Goal: Task Accomplishment & Management: Manage account settings

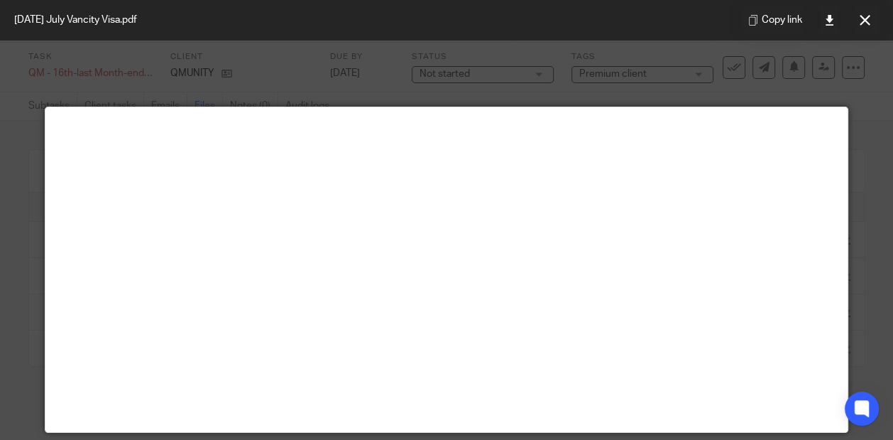
scroll to position [99, 0]
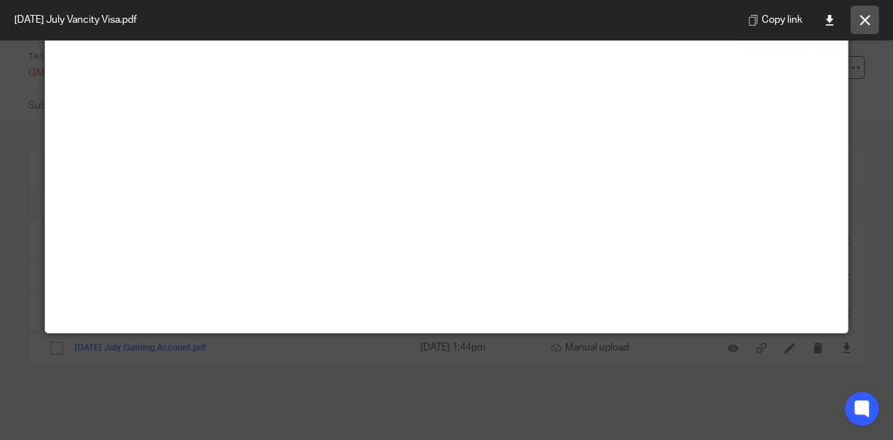
click at [861, 16] on icon at bounding box center [865, 20] width 11 height 11
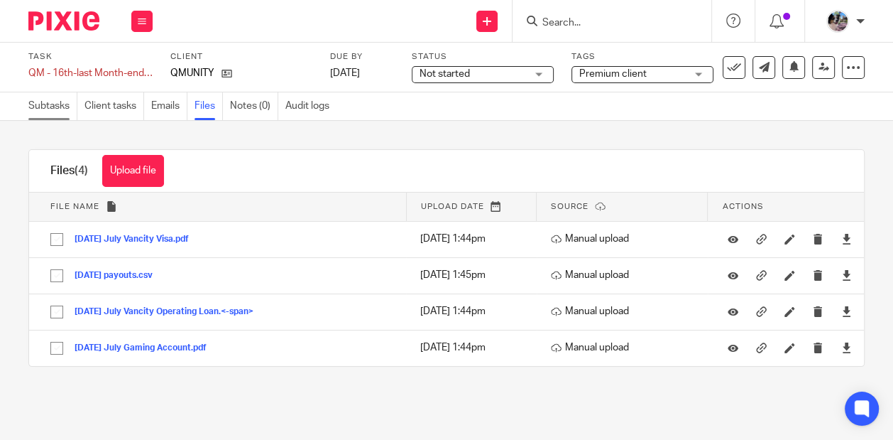
click at [56, 98] on link "Subtasks" at bounding box center [52, 106] width 49 height 28
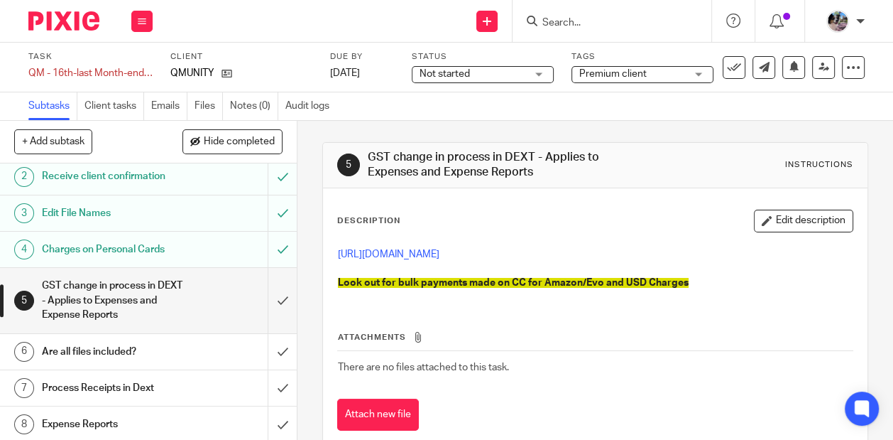
scroll to position [43, 0]
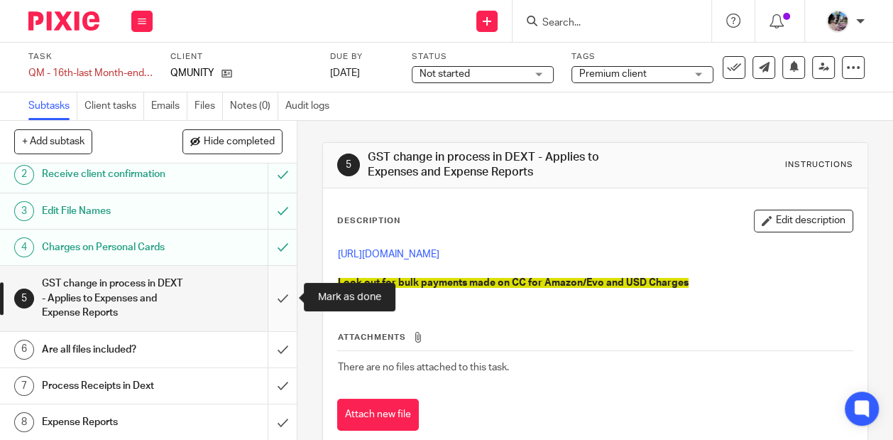
click at [276, 300] on input "submit" at bounding box center [148, 298] width 297 height 65
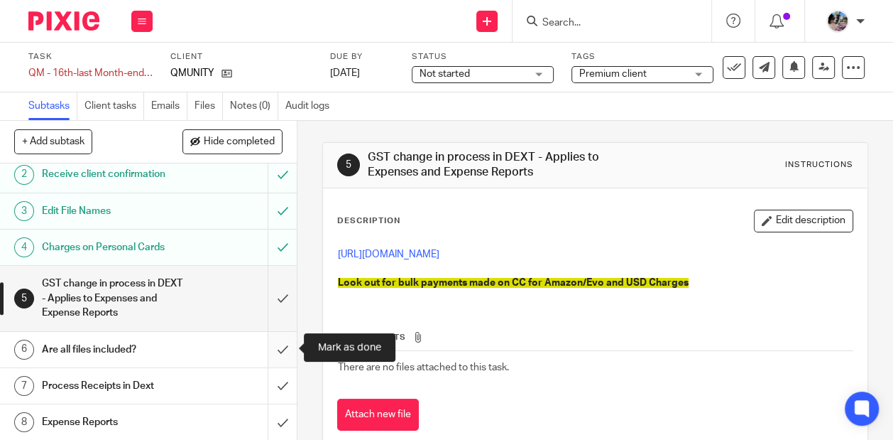
click at [281, 352] on input "submit" at bounding box center [148, 350] width 297 height 36
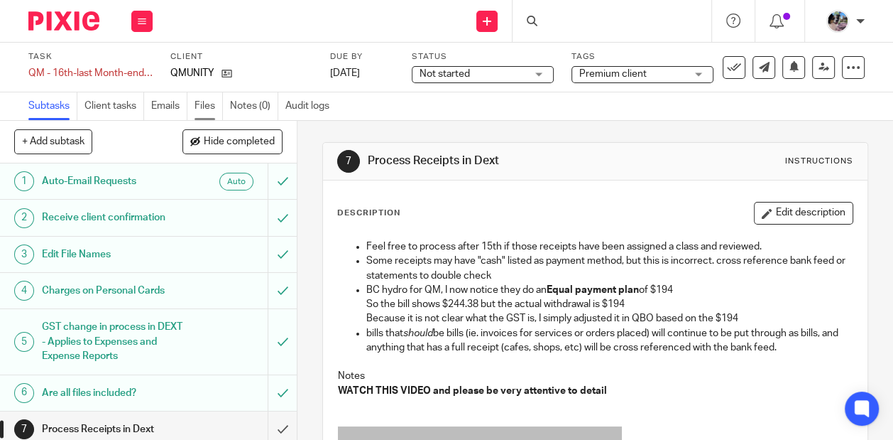
click at [208, 107] on link "Files" at bounding box center [209, 106] width 28 height 28
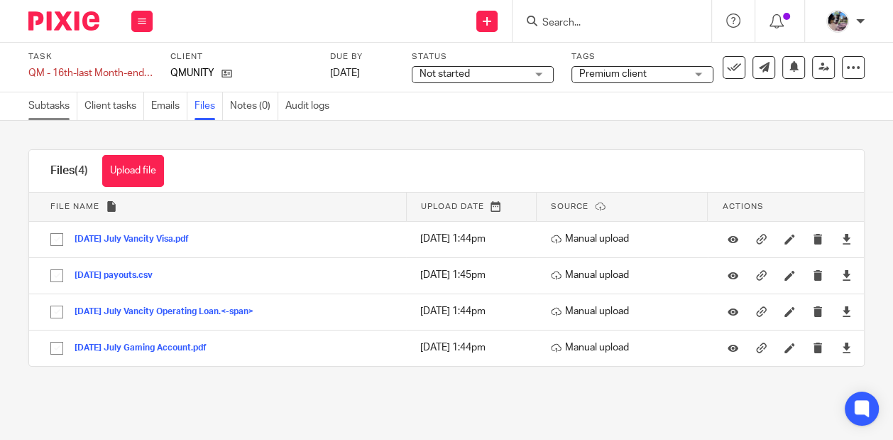
click at [55, 101] on link "Subtasks" at bounding box center [52, 106] width 49 height 28
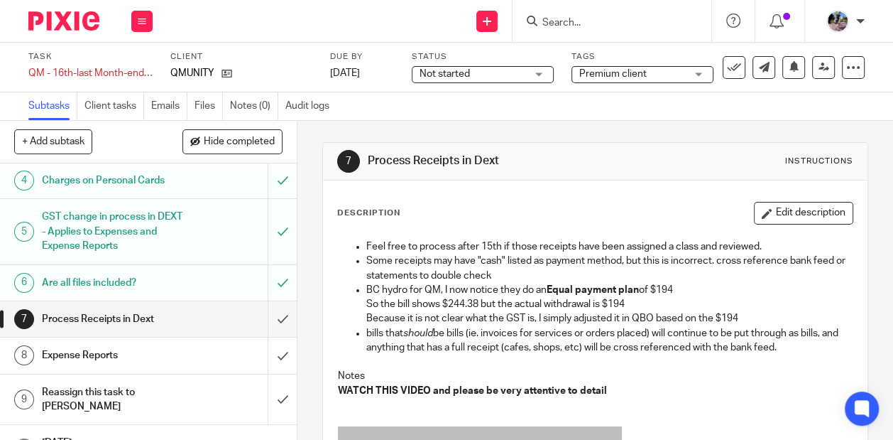
scroll to position [135, 0]
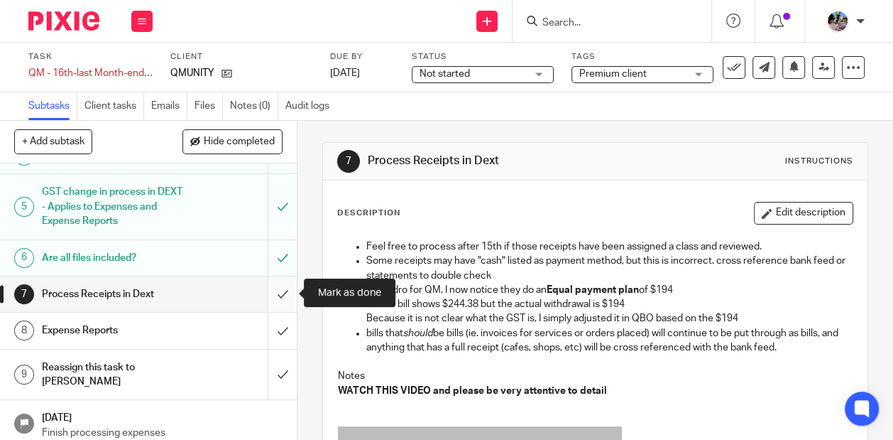
click at [279, 291] on input "submit" at bounding box center [148, 294] width 297 height 36
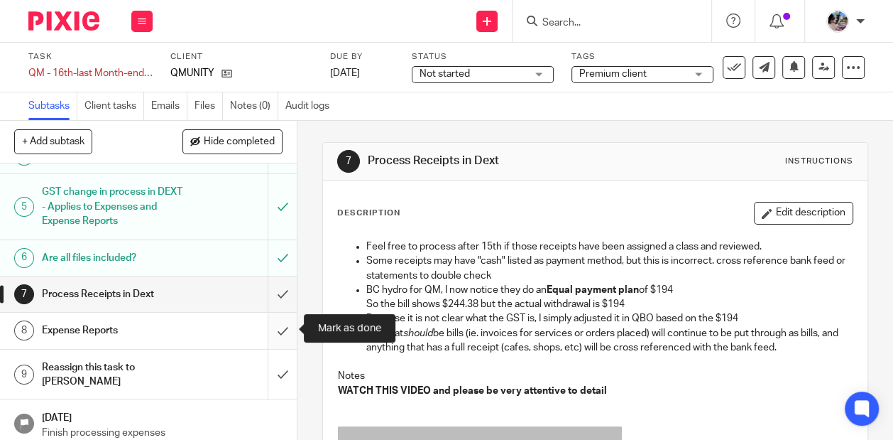
click at [279, 327] on input "submit" at bounding box center [148, 330] width 297 height 36
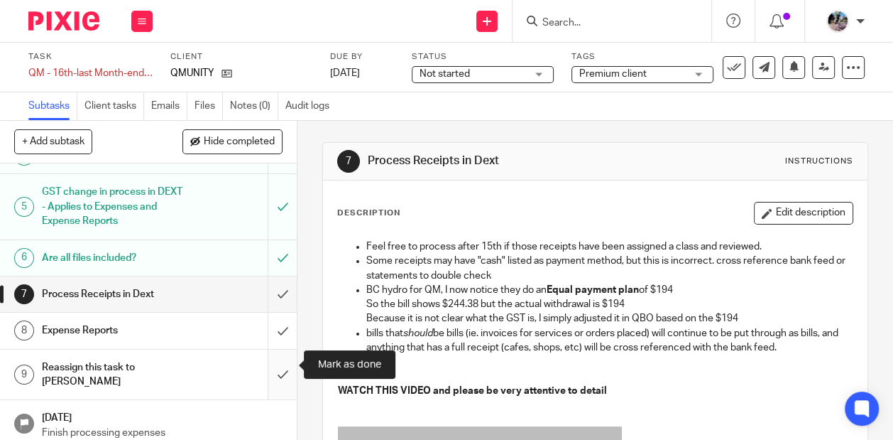
click at [278, 369] on input "submit" at bounding box center [148, 374] width 297 height 50
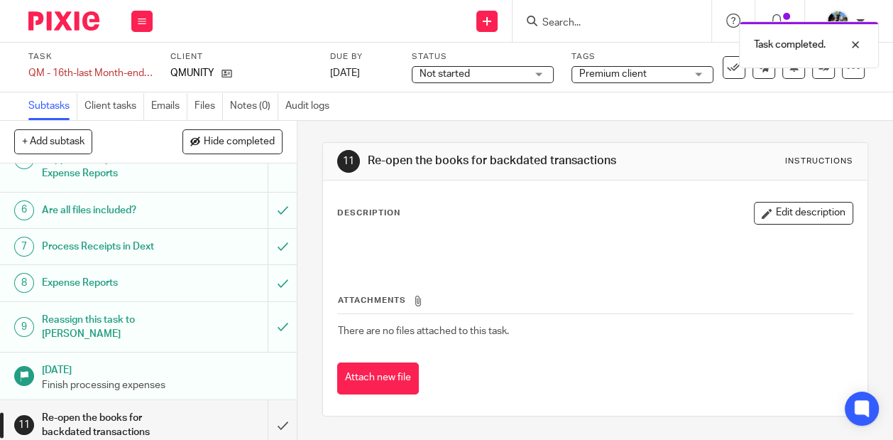
scroll to position [185, 0]
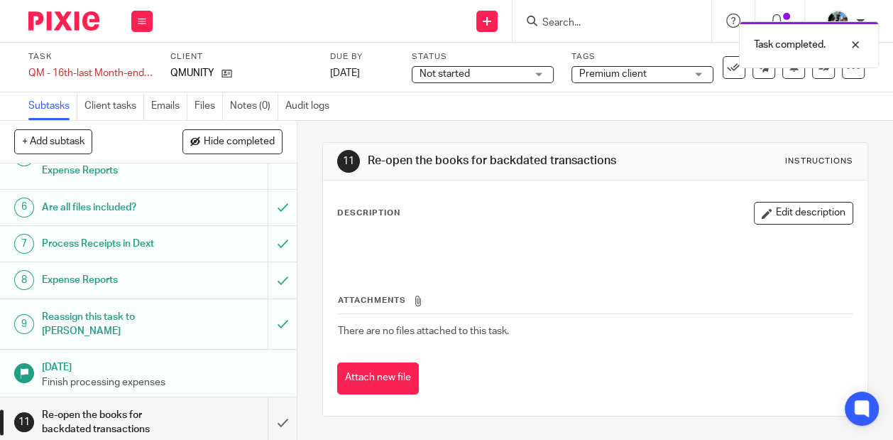
click at [160, 249] on h1 "Process Receipts in Dext" at bounding box center [112, 243] width 141 height 21
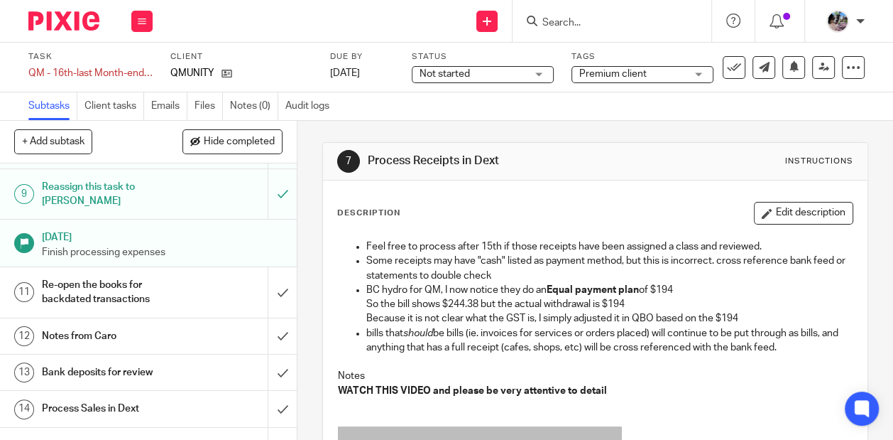
scroll to position [316, 0]
click at [276, 286] on input "submit" at bounding box center [148, 291] width 297 height 50
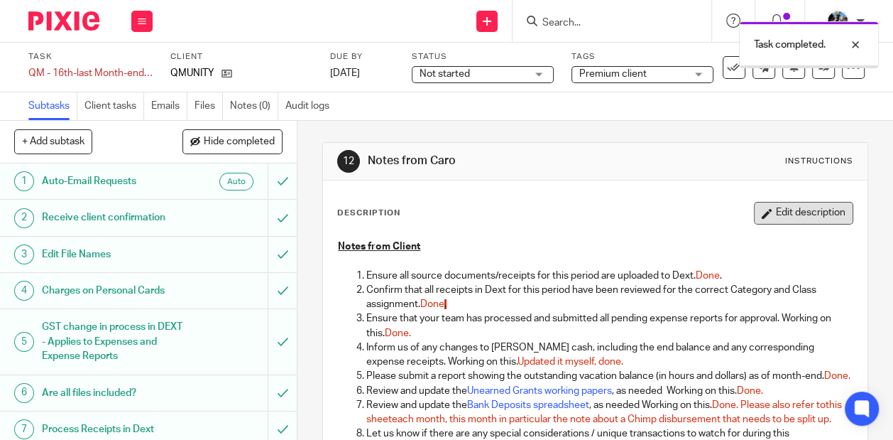
click at [829, 213] on button "Edit description" at bounding box center [803, 213] width 99 height 23
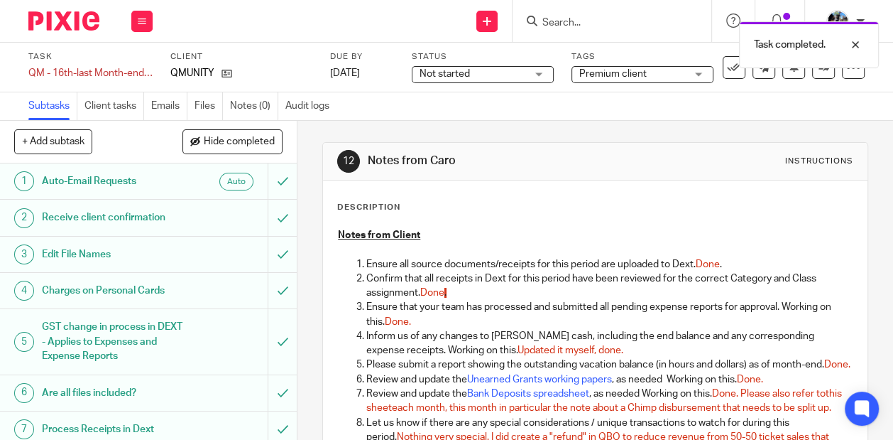
scroll to position [160, 0]
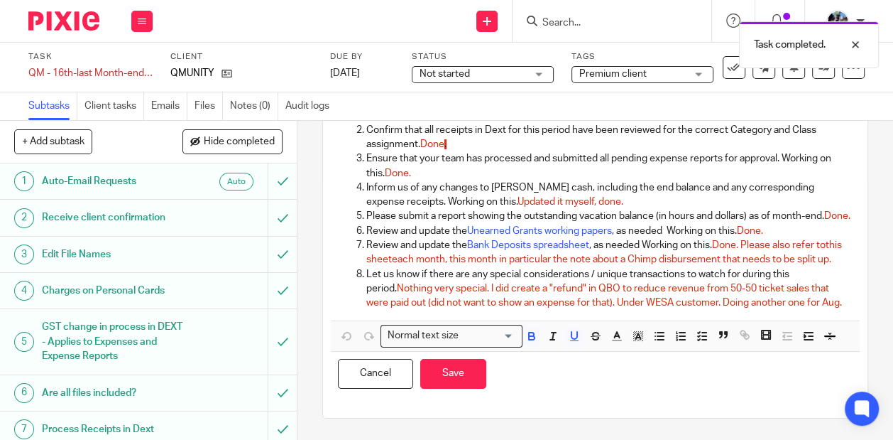
click at [847, 308] on p "Let us know if there are any special considerations / unique transactions to wa…" at bounding box center [609, 288] width 486 height 43
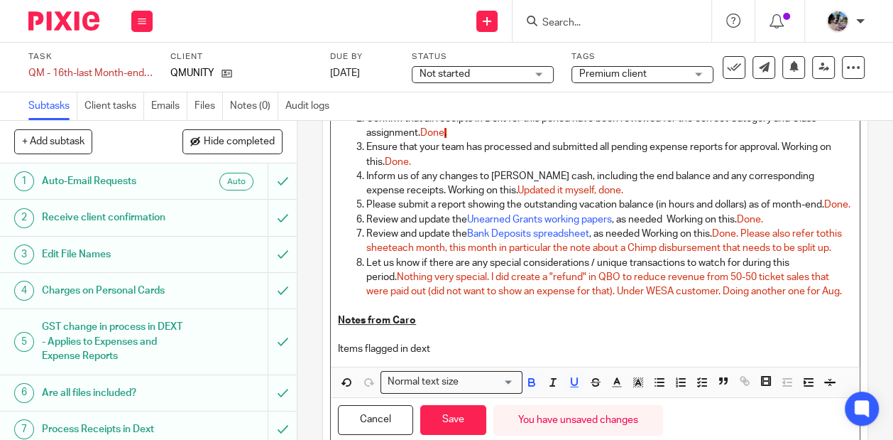
click at [501, 327] on p "Notes from Caro" at bounding box center [595, 320] width 515 height 14
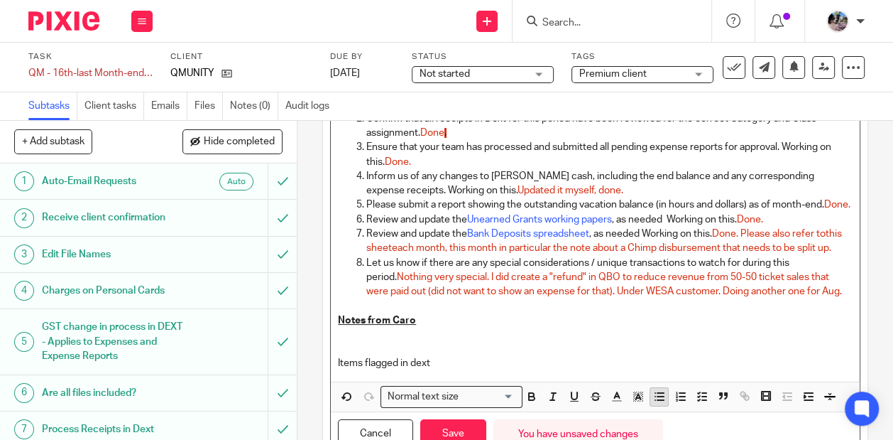
click at [656, 403] on icon "button" at bounding box center [659, 396] width 13 height 13
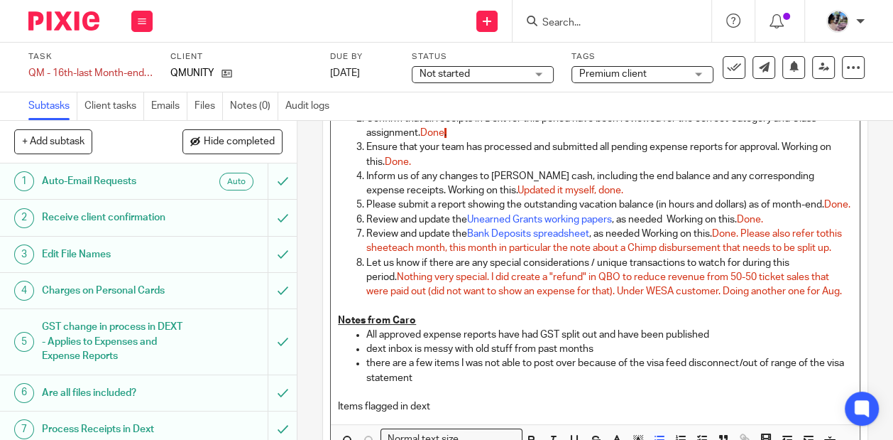
click at [435, 327] on p "Notes from Caro" at bounding box center [595, 320] width 515 height 14
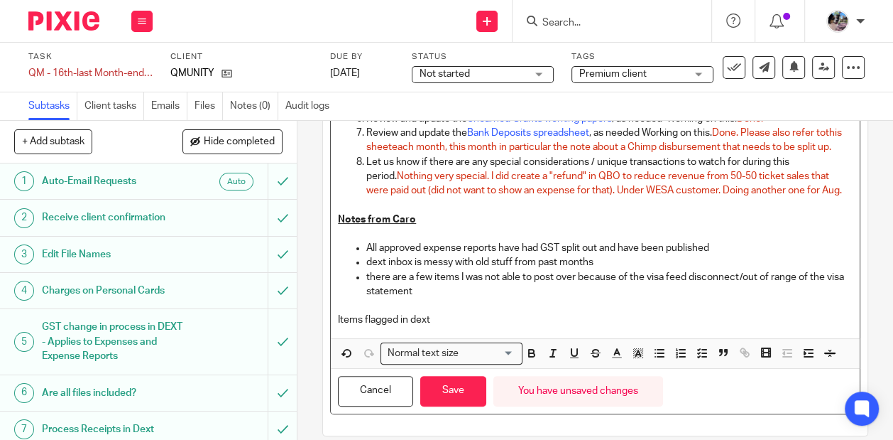
scroll to position [268, 0]
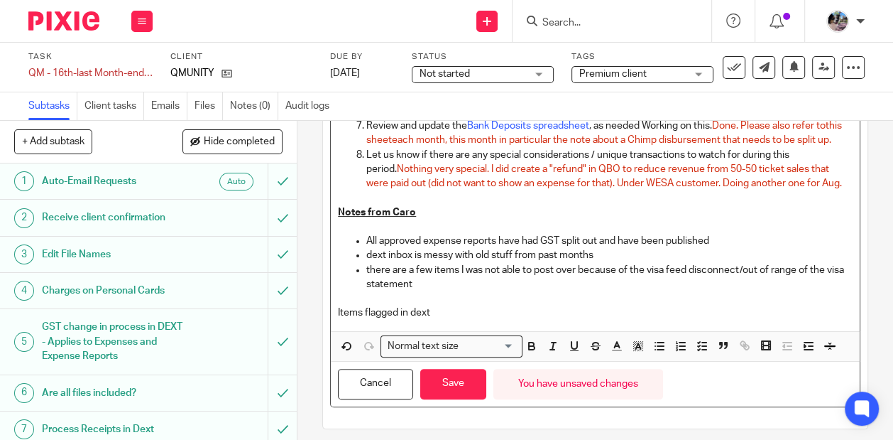
click at [449, 320] on p "Items flagged in dext" at bounding box center [595, 312] width 515 height 14
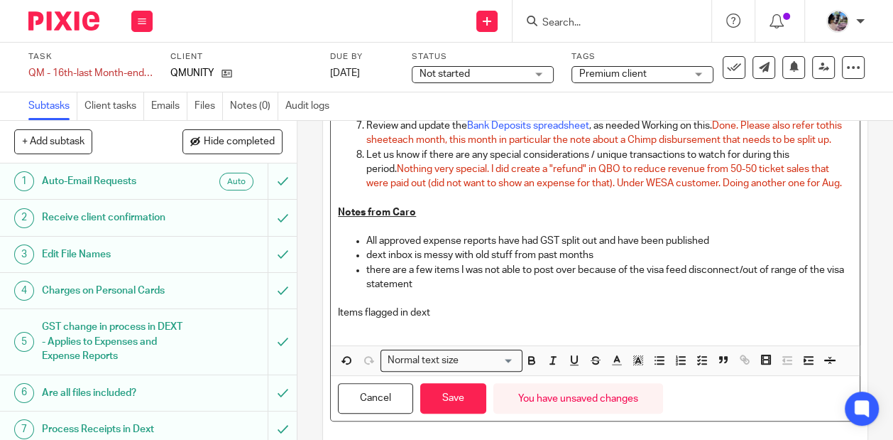
click at [668, 373] on span at bounding box center [679, 362] width 64 height 21
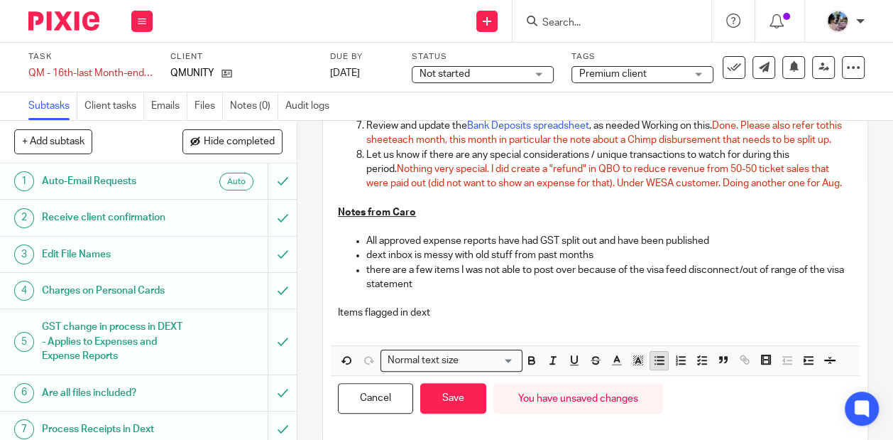
click at [663, 366] on icon "button" at bounding box center [659, 360] width 13 height 13
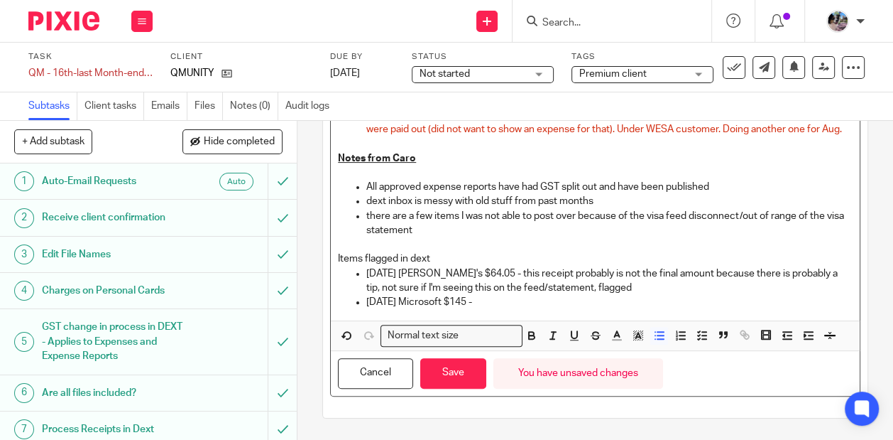
scroll to position [329, 0]
drag, startPoint x: 720, startPoint y: 307, endPoint x: 500, endPoint y: 307, distance: 220.1
click at [500, 307] on p "2025-07-21 Microsoft $145 - out of visa range , couldnt cross check, flagged" at bounding box center [609, 302] width 486 height 14
click at [492, 205] on p "dext inbox is messy with old stuff from past months" at bounding box center [609, 201] width 486 height 14
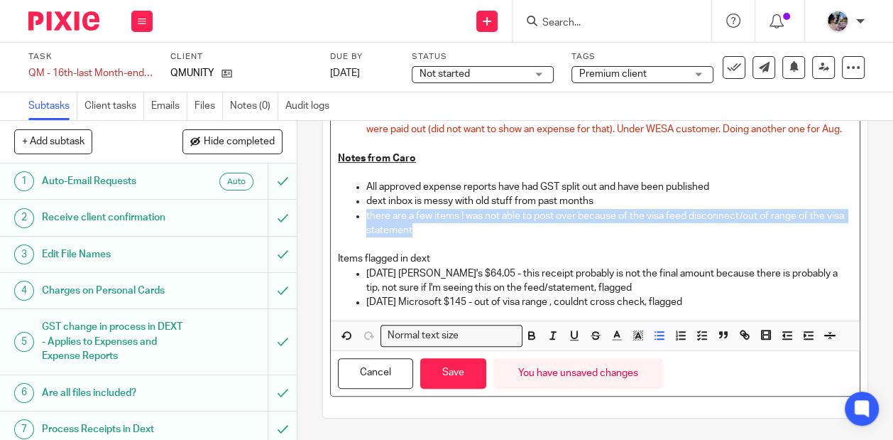
drag, startPoint x: 424, startPoint y: 239, endPoint x: 356, endPoint y: 218, distance: 71.2
click at [366, 218] on li "there are a few items I was not able to post over because of the visa feed disc…" at bounding box center [609, 223] width 486 height 29
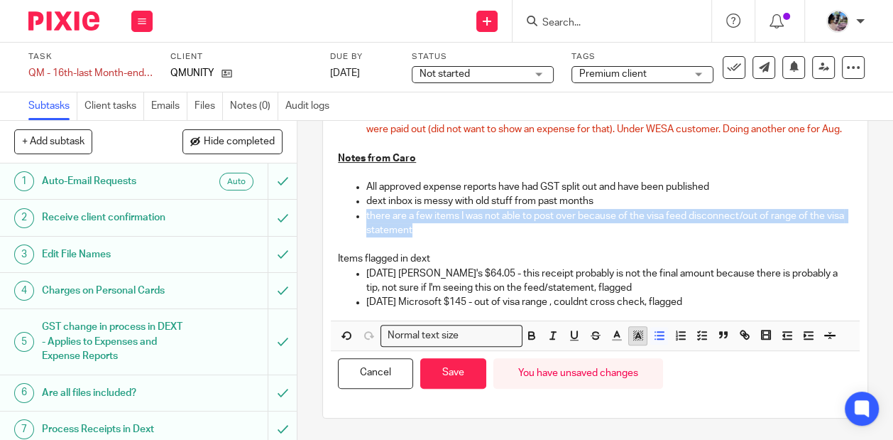
click at [638, 344] on button "button" at bounding box center [638, 336] width 18 height 18
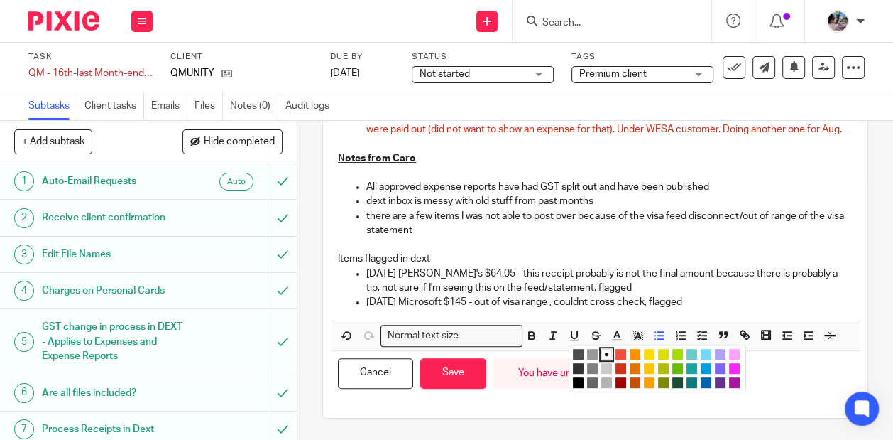
click at [566, 258] on p "Items flagged in dext" at bounding box center [595, 258] width 515 height 14
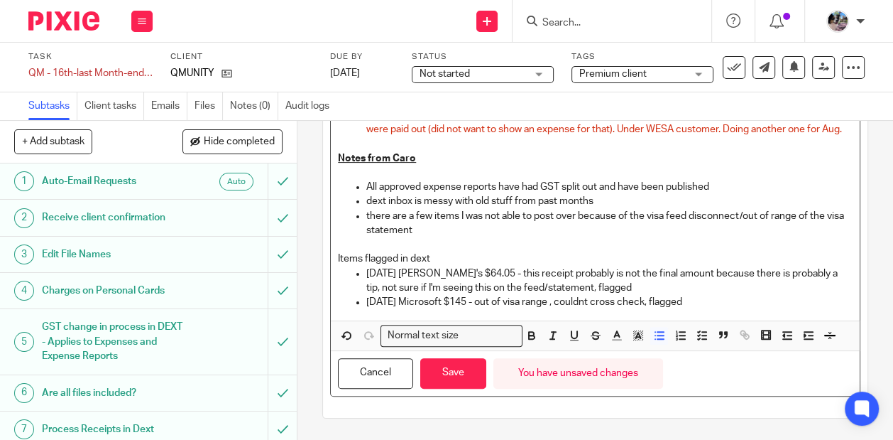
click at [732, 308] on p "2025-07-21 Microsoft $145 - out of visa range , couldnt cross check, flagged" at bounding box center [609, 302] width 486 height 14
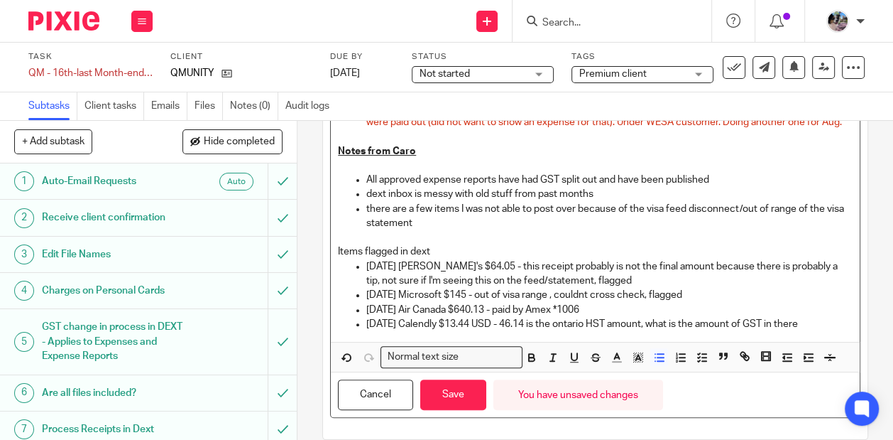
drag, startPoint x: 718, startPoint y: 309, endPoint x: 501, endPoint y: 310, distance: 217.3
click at [501, 302] on p "2025-07-21 Microsoft $145 - out of visa range , couldnt cross check, flagged" at bounding box center [609, 295] width 486 height 14
copy p "out of visa range , couldnt cross check, flagged"
drag, startPoint x: 827, startPoint y: 337, endPoint x: 526, endPoint y: 338, distance: 301.1
click at [526, 331] on p "2025-07-23 Calendly $13.44 USD - 46.14 is the ontario HST amount, what is the a…" at bounding box center [609, 324] width 486 height 14
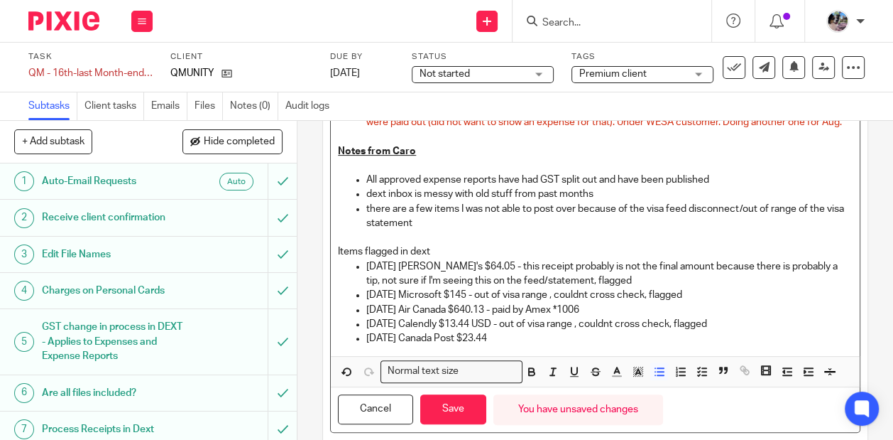
click at [535, 345] on p "2025-07-23 Canada Post $23.44" at bounding box center [609, 338] width 486 height 14
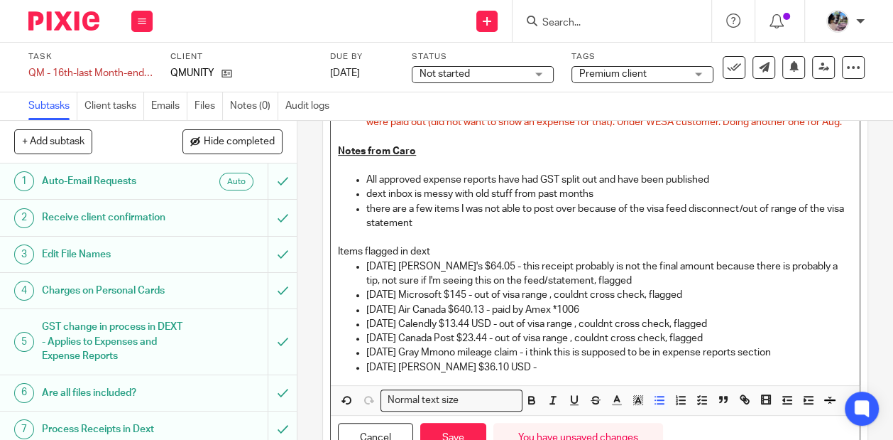
drag, startPoint x: 745, startPoint y: 337, endPoint x: 513, endPoint y: 330, distance: 231.6
click at [513, 330] on p "2025-07-23 Calendly $13.44 USD - out of visa range , couldnt cross check, flagg…" at bounding box center [609, 324] width 486 height 14
click at [520, 374] on p "2025-07-28 Trello $36.10 USD -" at bounding box center [609, 367] width 486 height 14
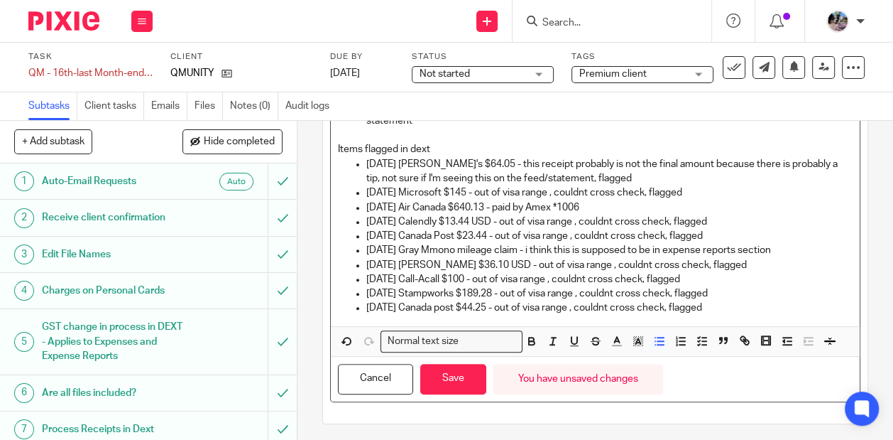
scroll to position [448, 0]
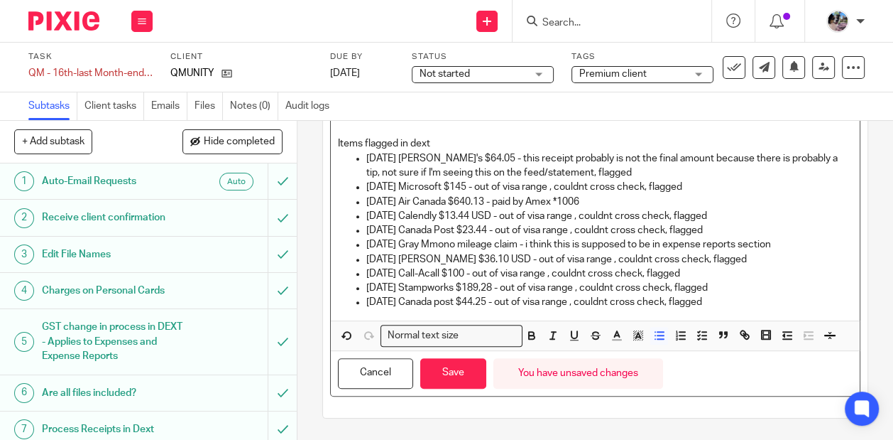
drag, startPoint x: 355, startPoint y: 194, endPoint x: 679, endPoint y: 445, distance: 410.0
click at [679, 439] on html "Work Email Clients Team Reports Settings Work Email Clients Team Reports Settin…" at bounding box center [446, 220] width 893 height 440
click at [640, 337] on line "button" at bounding box center [638, 337] width 4 height 0
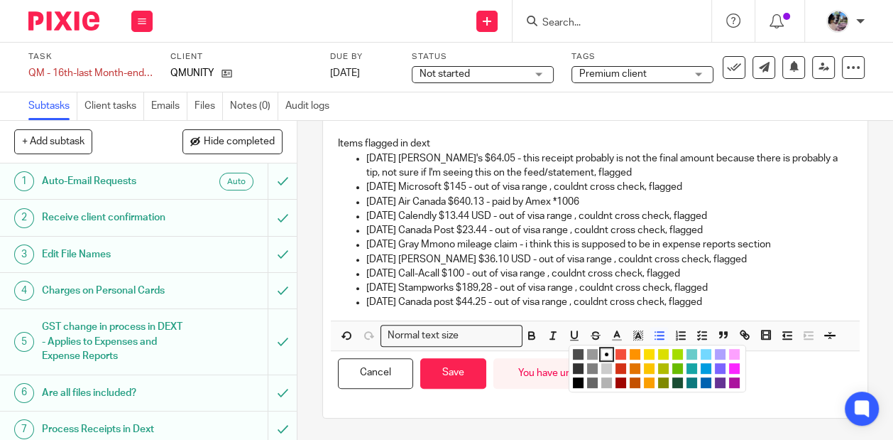
click at [712, 357] on ul "Compact color picker" at bounding box center [659, 370] width 173 height 43
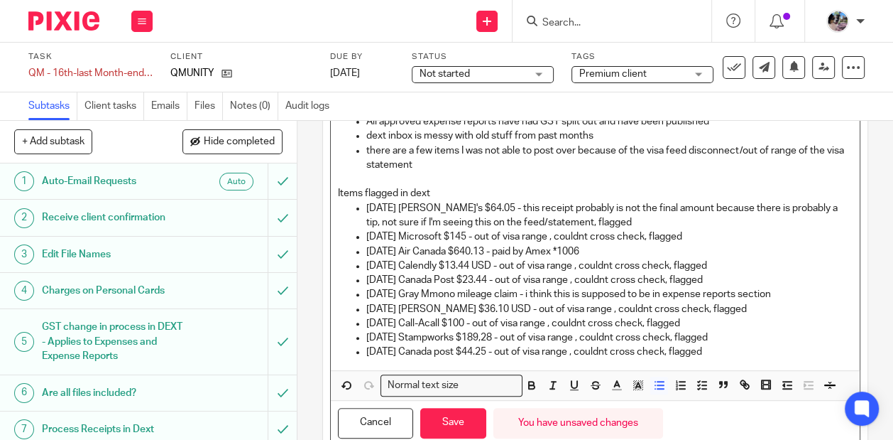
scroll to position [259, 0]
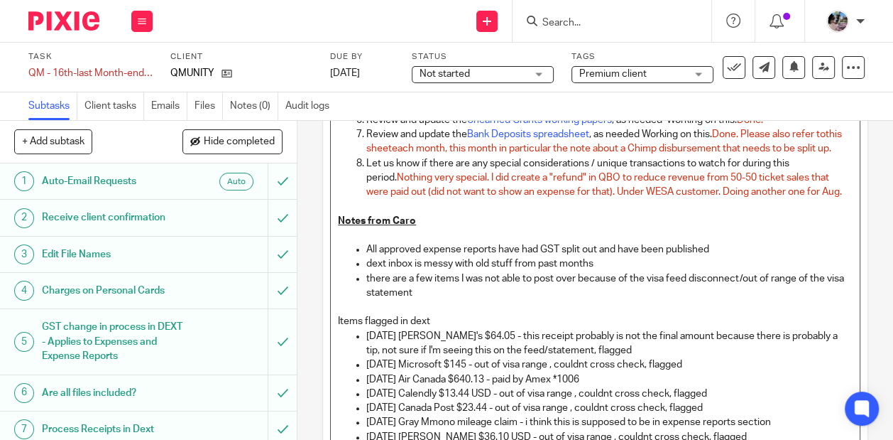
drag, startPoint x: 763, startPoint y: 308, endPoint x: 347, endPoint y: 243, distance: 420.5
click at [347, 243] on div "Notes from Client Ensure all source documents/receipts for this period are uplo…" at bounding box center [595, 230] width 529 height 536
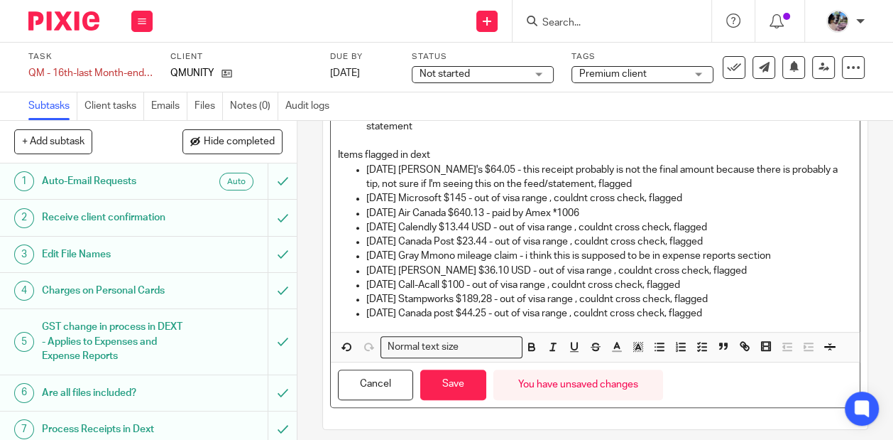
scroll to position [448, 0]
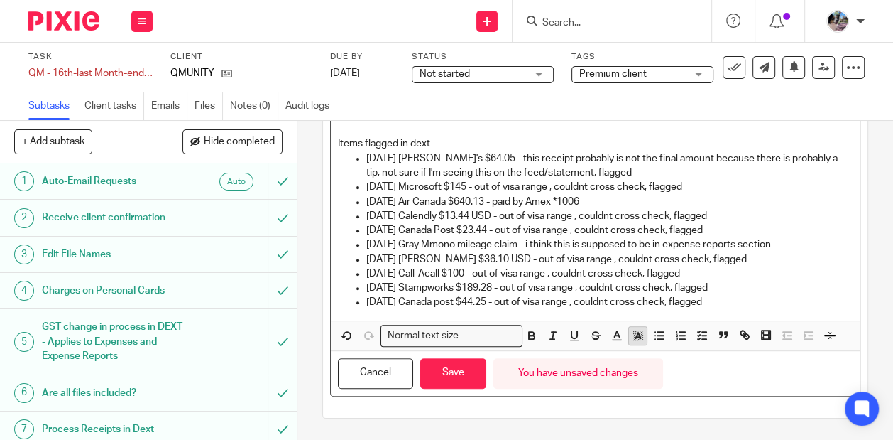
click at [632, 341] on icon "button" at bounding box center [638, 335] width 13 height 13
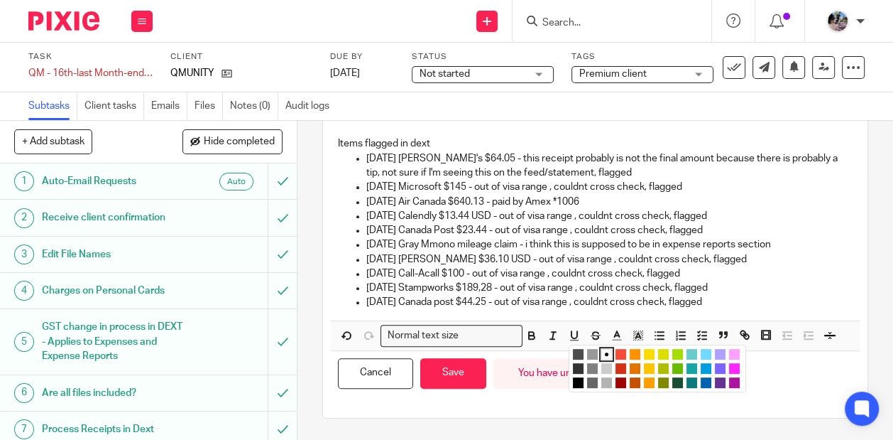
click at [702, 356] on li "color:#73D8FF" at bounding box center [706, 354] width 11 height 11
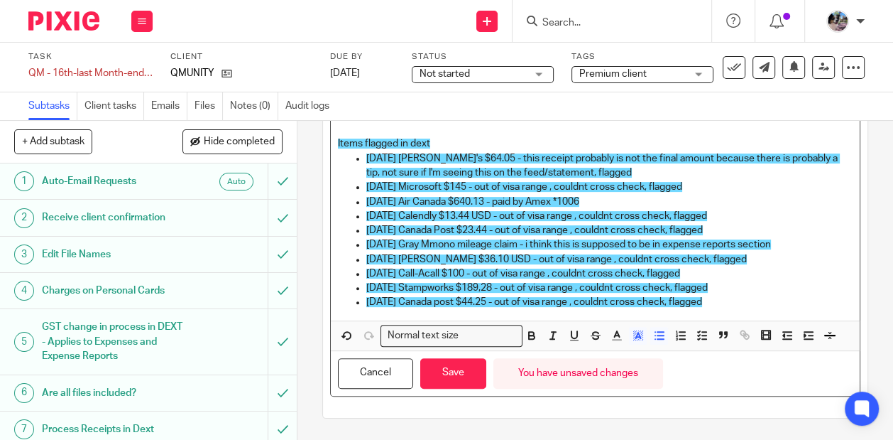
click at [691, 249] on span "2025-07-24 Gray Mmono mileage claim - i think this is supposed to be in expense…" at bounding box center [568, 244] width 405 height 10
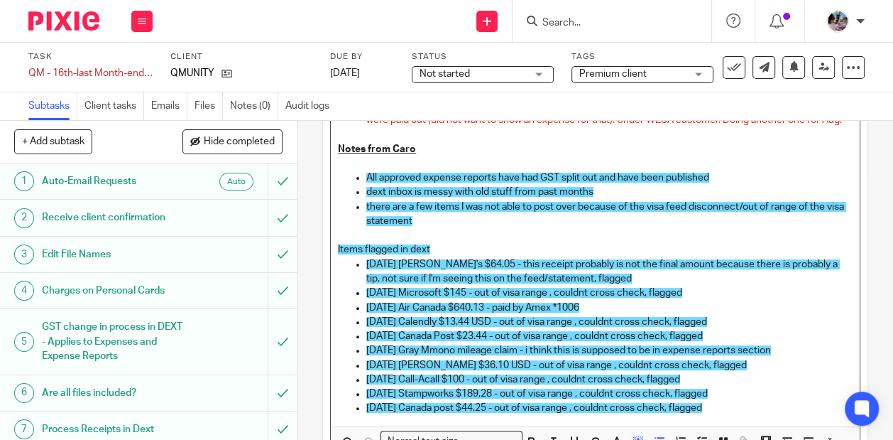
scroll to position [334, 0]
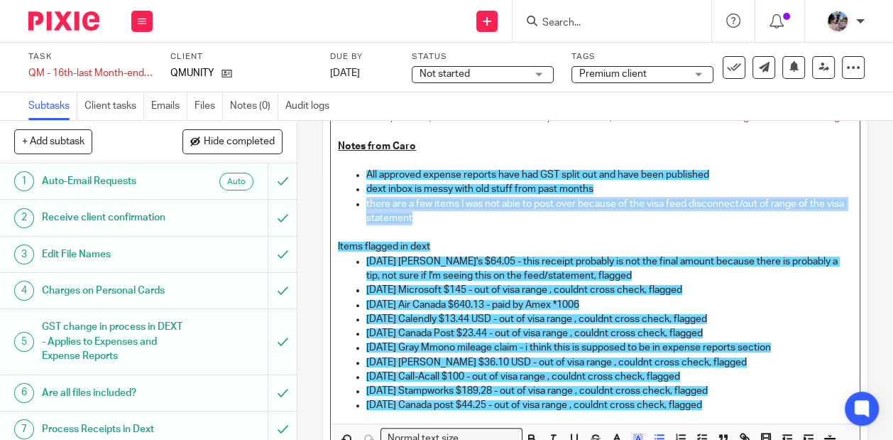
drag, startPoint x: 423, startPoint y: 235, endPoint x: 354, endPoint y: 217, distance: 71.3
click at [354, 217] on ul "All approved expense reports have had GST split out and have been published dex…" at bounding box center [595, 197] width 515 height 58
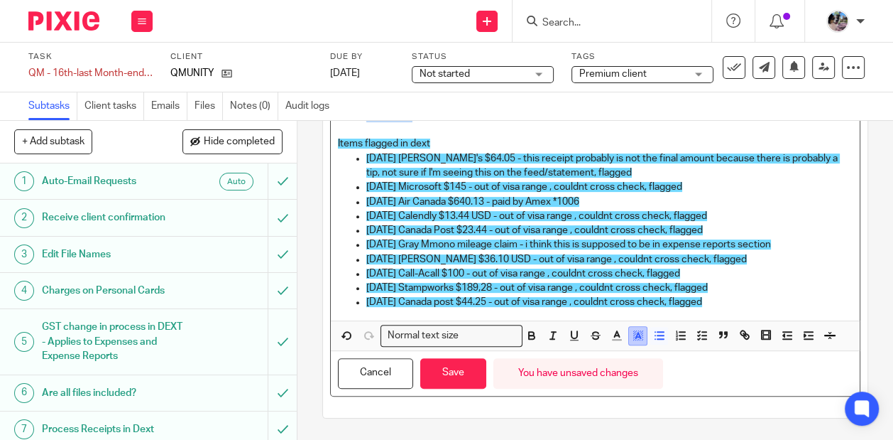
click at [638, 342] on icon "button" at bounding box center [638, 335] width 13 height 13
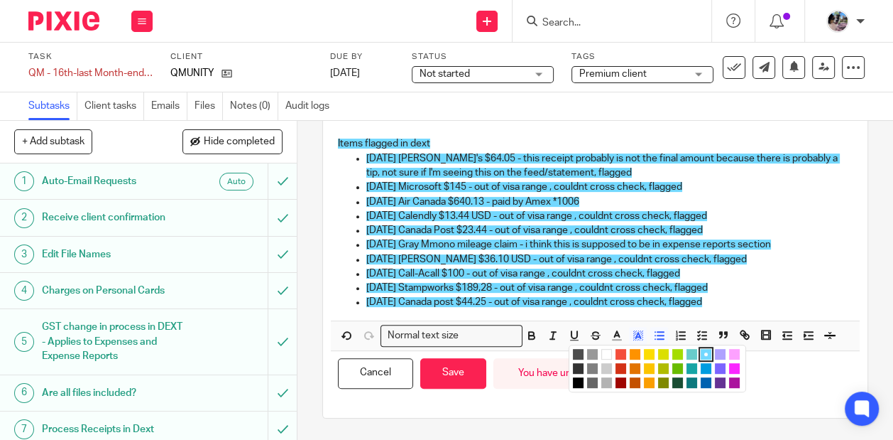
click at [678, 354] on li "color:#A4DD00" at bounding box center [678, 354] width 11 height 11
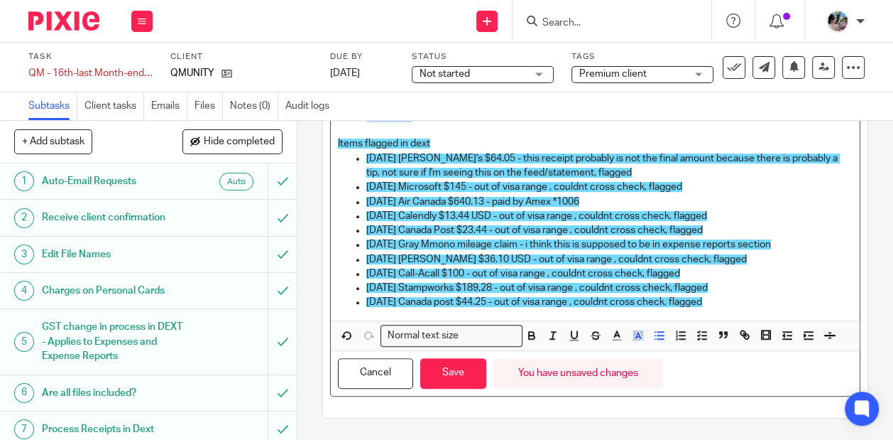
drag, startPoint x: 753, startPoint y: 304, endPoint x: 339, endPoint y: 261, distance: 416.2
click at [339, 261] on ul "2025-07-03 Maxine's $64.05 - this receipt probably is not the final amount beca…" at bounding box center [595, 230] width 515 height 158
click at [632, 337] on icon "button" at bounding box center [638, 335] width 13 height 13
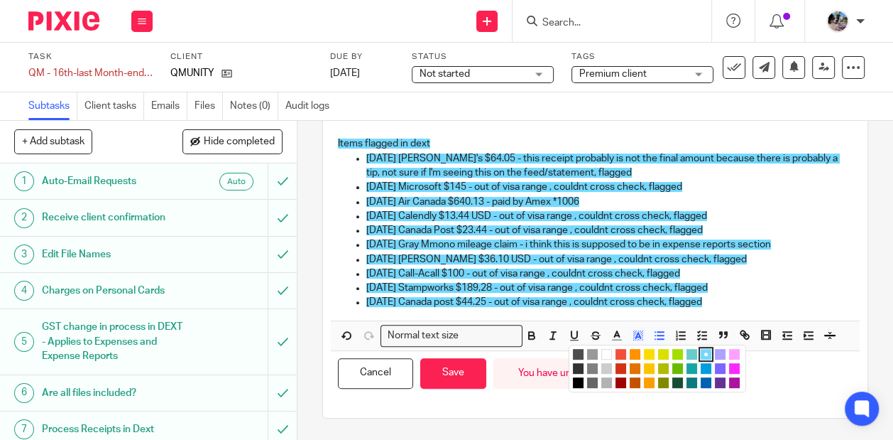
click at [677, 354] on li "color:#A4DD00" at bounding box center [678, 354] width 11 height 11
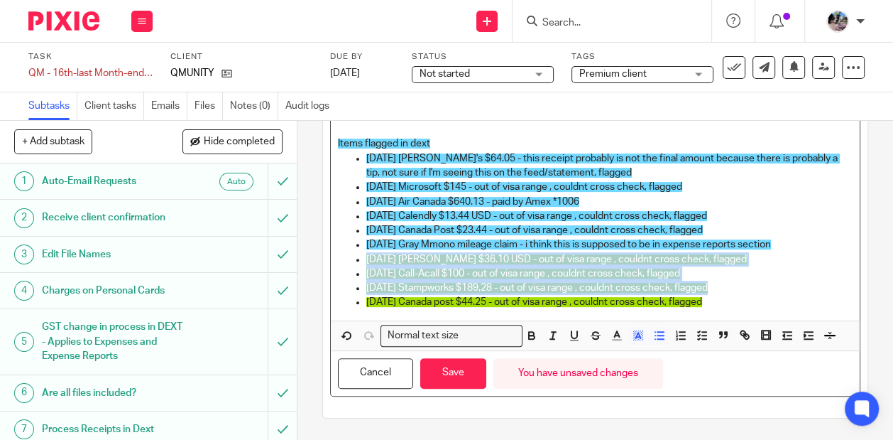
drag, startPoint x: 742, startPoint y: 232, endPoint x: 340, endPoint y: 222, distance: 402.1
click at [340, 222] on ul "2025-07-03 Maxine's $64.05 - this receipt probably is not the final amount beca…" at bounding box center [595, 230] width 515 height 158
click at [636, 342] on icon "button" at bounding box center [638, 335] width 13 height 13
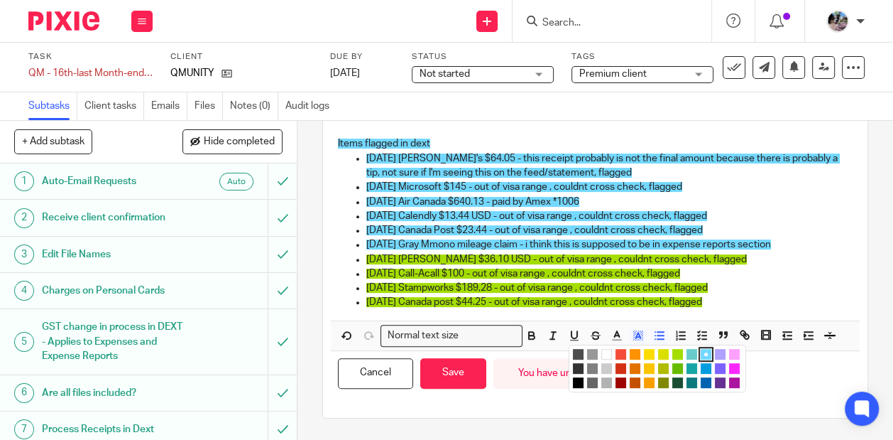
click at [677, 354] on li "color:#A4DD00" at bounding box center [678, 354] width 11 height 11
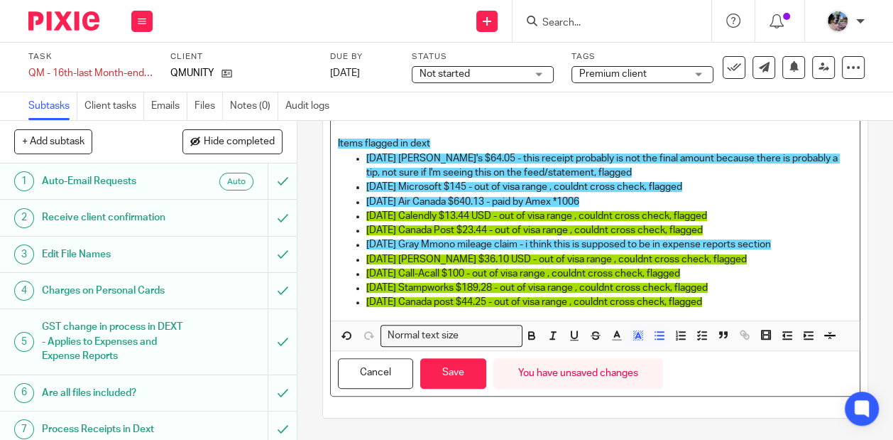
click at [712, 187] on p "2025-07-21 Microsoft $145 - out of visa range , couldnt cross check, flagged" at bounding box center [609, 187] width 486 height 14
drag, startPoint x: 715, startPoint y: 190, endPoint x: 339, endPoint y: 192, distance: 376.4
click at [339, 192] on ul "2025-07-03 Maxine's $64.05 - this receipt probably is not the final amount beca…" at bounding box center [595, 230] width 515 height 158
click at [641, 336] on icon "button" at bounding box center [638, 335] width 13 height 13
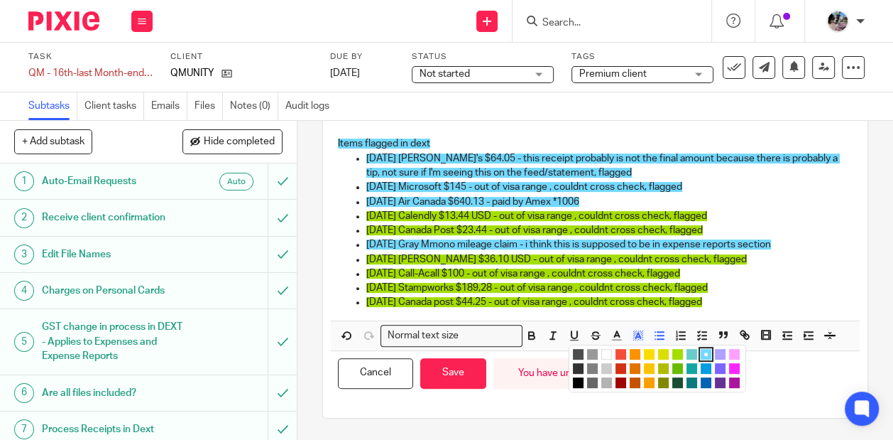
click at [678, 353] on li "color:#A4DD00" at bounding box center [678, 354] width 11 height 11
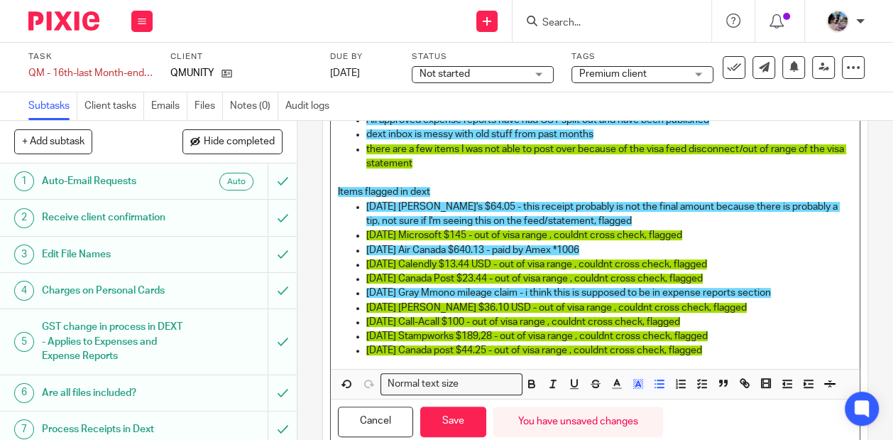
scroll to position [378, 0]
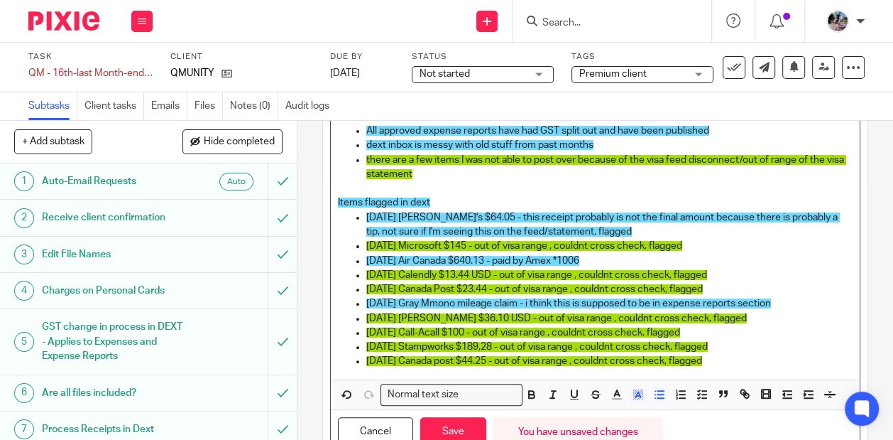
click at [593, 209] on p "Items flagged in dext" at bounding box center [595, 202] width 515 height 14
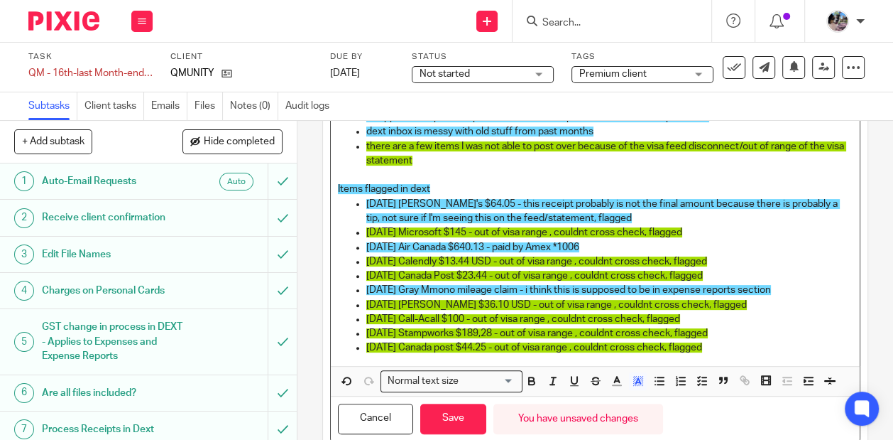
scroll to position [448, 0]
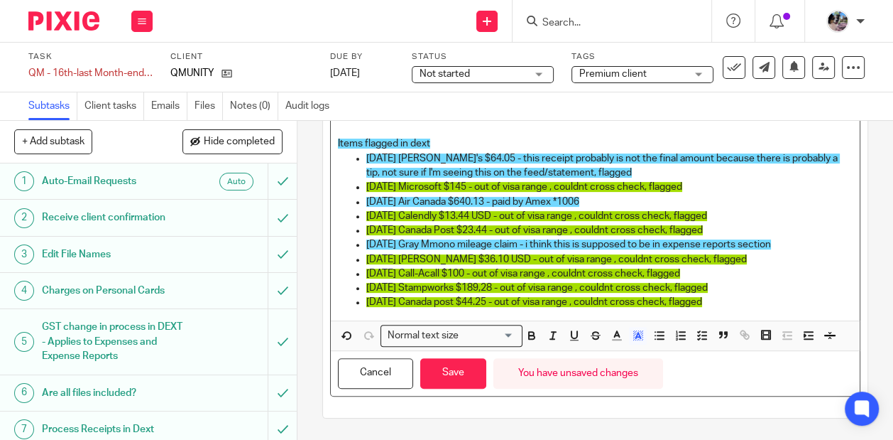
click at [768, 305] on p "2025-07-31 Canada post $44.25 - out of visa range , couldnt cross check, flagged" at bounding box center [609, 302] width 486 height 14
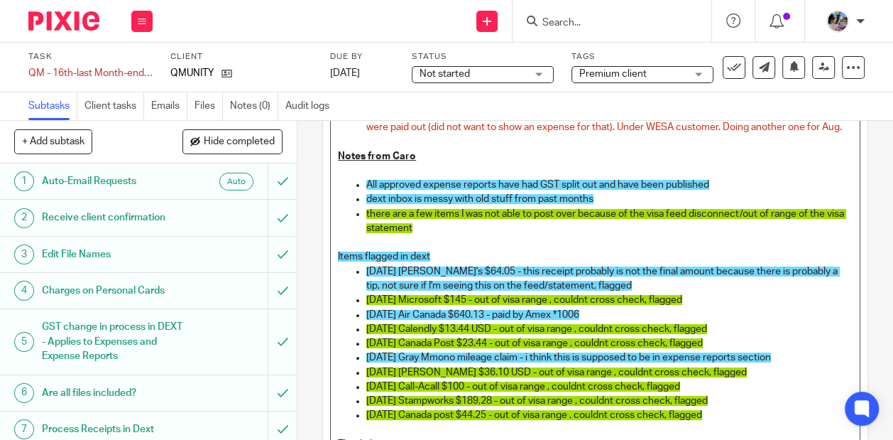
scroll to position [477, 0]
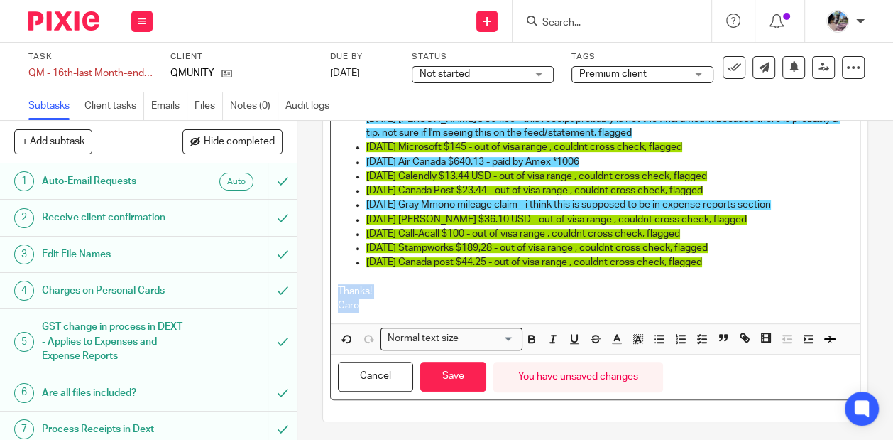
drag, startPoint x: 361, startPoint y: 318, endPoint x: 338, endPoint y: 303, distance: 27.6
click at [339, 303] on div "Notes from Client Ensure all source documents/receipts for this period are uplo…" at bounding box center [595, 33] width 529 height 579
click at [643, 345] on icon "button" at bounding box center [638, 338] width 13 height 13
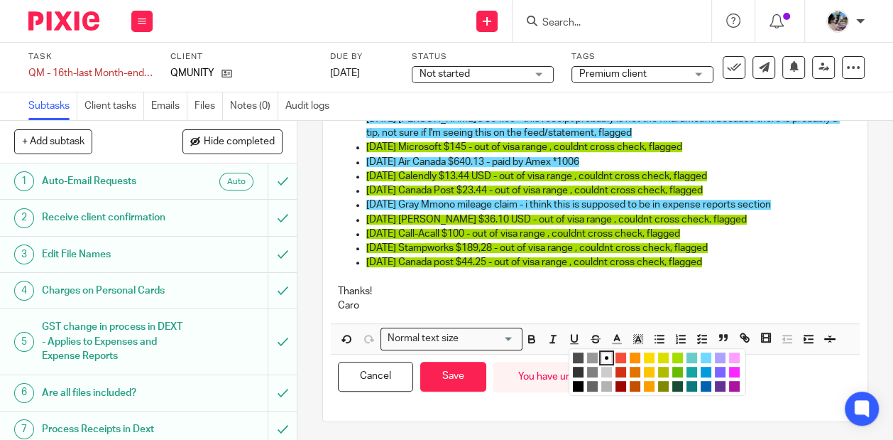
click at [701, 363] on li "color:#73D8FF" at bounding box center [706, 357] width 11 height 11
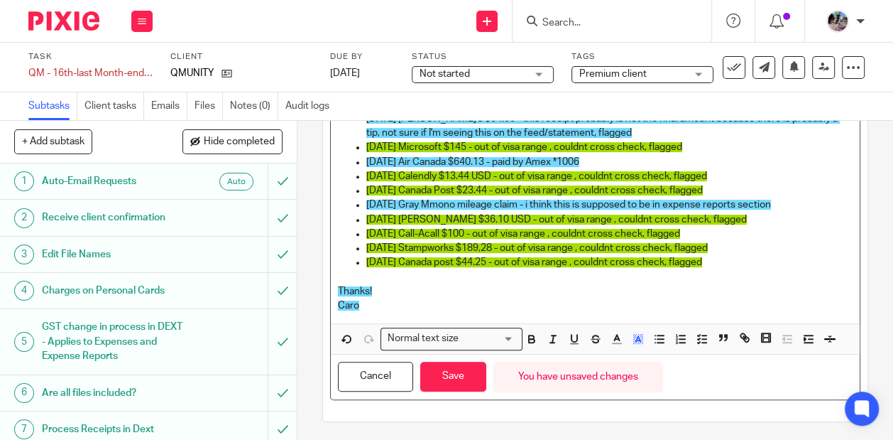
click at [400, 323] on div "Notes from Client Ensure all source documents/receipts for this period are uplo…" at bounding box center [595, 33] width 529 height 579
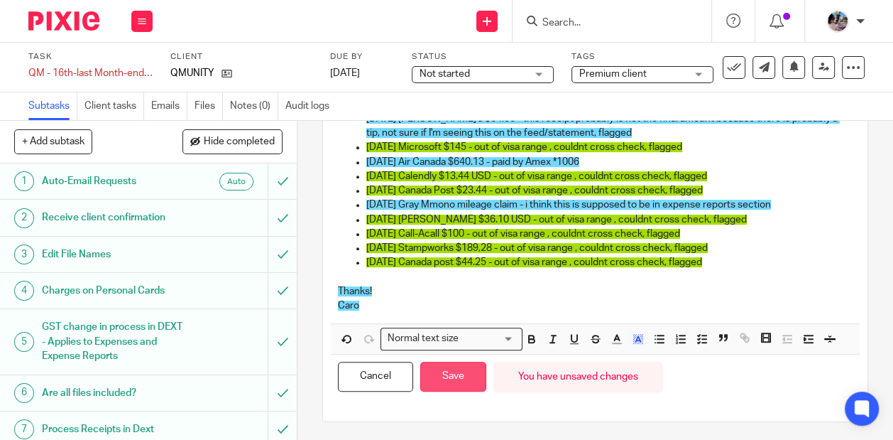
click at [435, 392] on button "Save" at bounding box center [453, 376] width 66 height 31
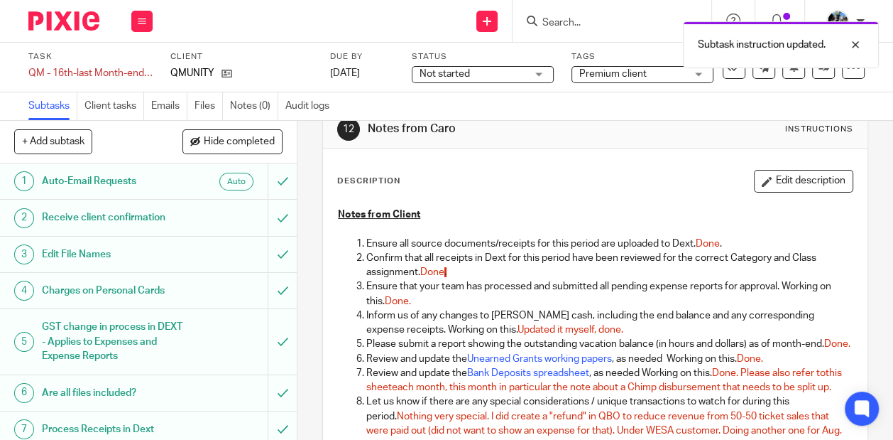
scroll to position [0, 0]
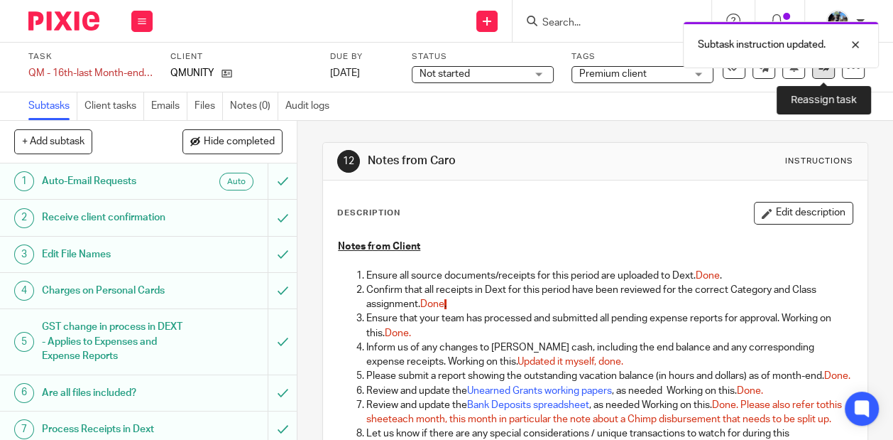
click at [817, 76] on link at bounding box center [823, 67] width 23 height 23
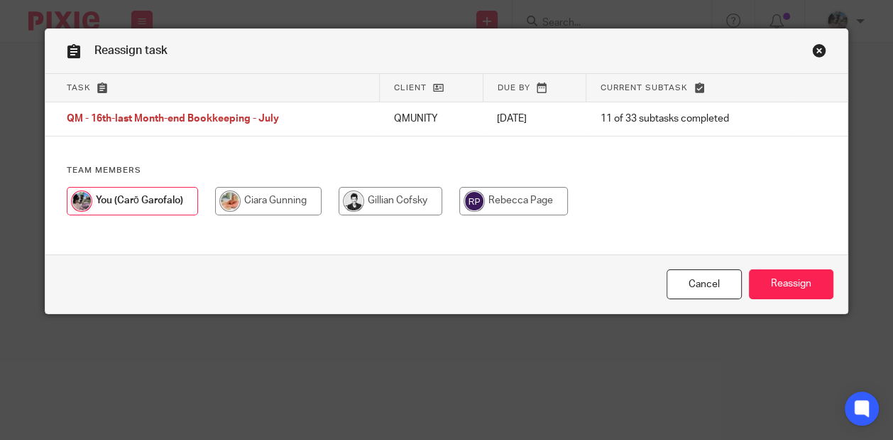
click at [264, 195] on input "radio" at bounding box center [268, 201] width 107 height 28
radio input "true"
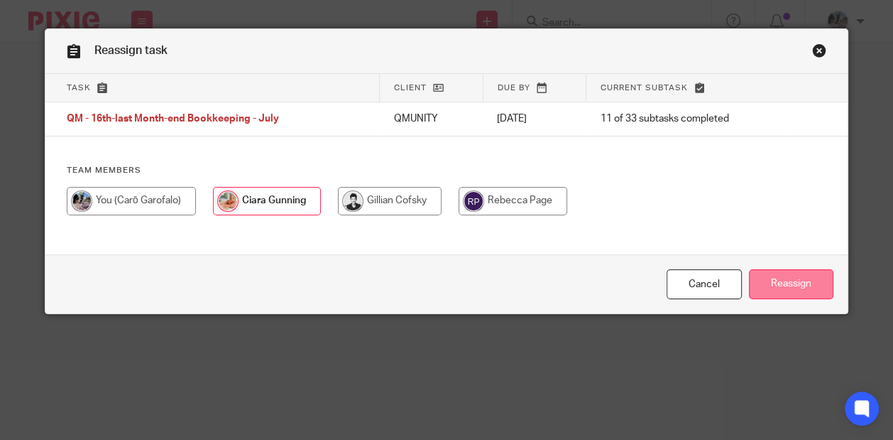
click at [778, 286] on input "Reassign" at bounding box center [791, 284] width 85 height 31
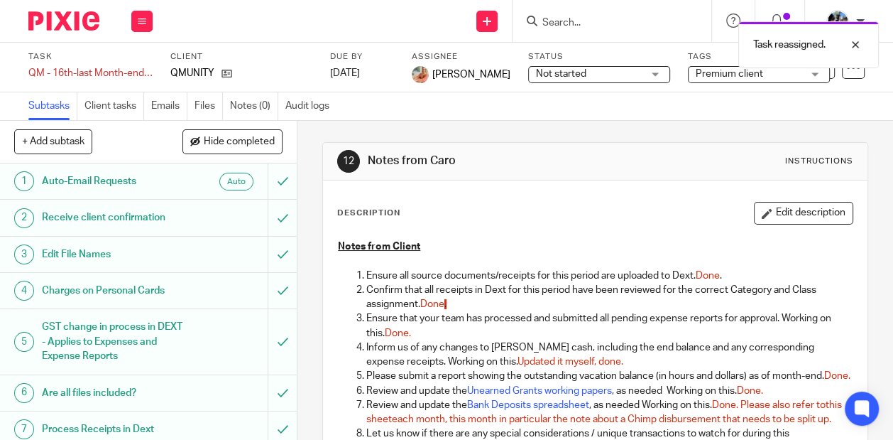
click at [604, 24] on div "Task reassigned." at bounding box center [663, 41] width 432 height 54
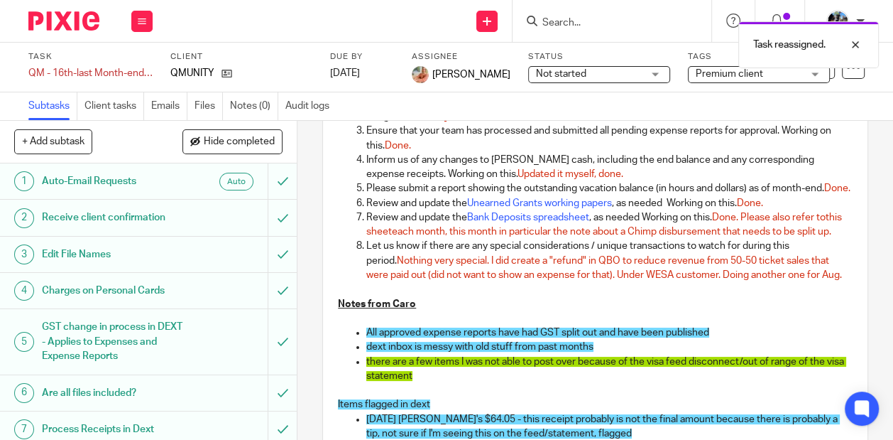
scroll to position [164, 0]
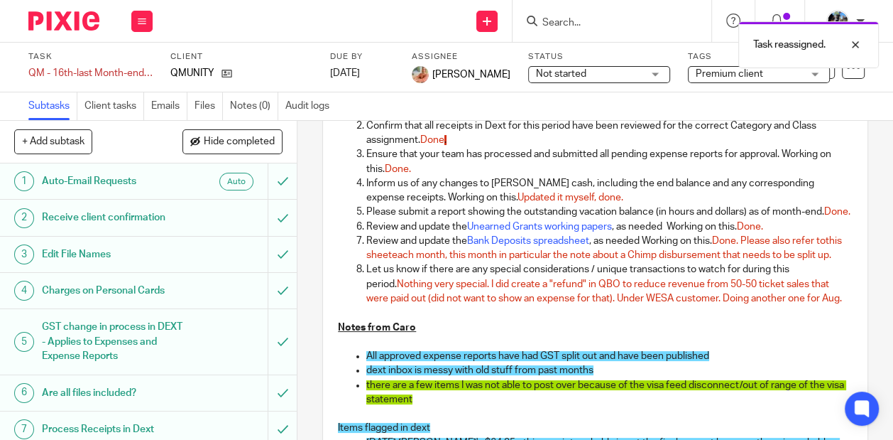
click at [574, 22] on div "Task reassigned." at bounding box center [663, 41] width 432 height 54
click at [560, 16] on div "Task reassigned." at bounding box center [663, 41] width 432 height 54
click at [851, 41] on div at bounding box center [845, 44] width 38 height 17
click at [579, 23] on input "Search" at bounding box center [605, 23] width 128 height 13
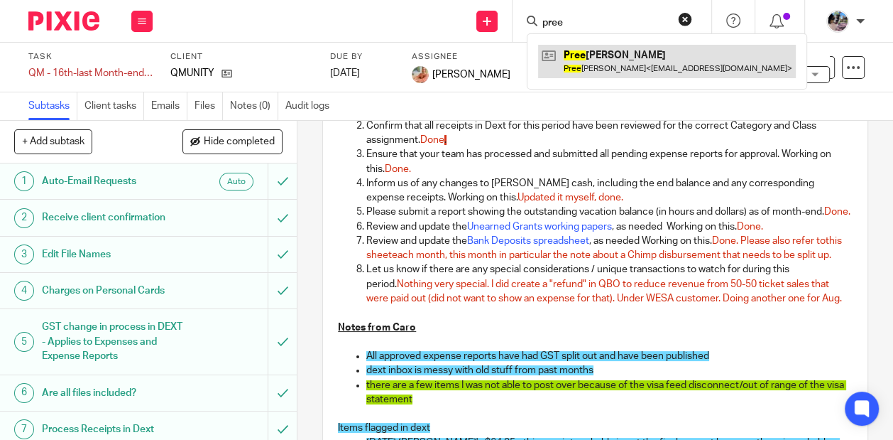
type input "pree"
click at [590, 58] on link at bounding box center [667, 61] width 258 height 33
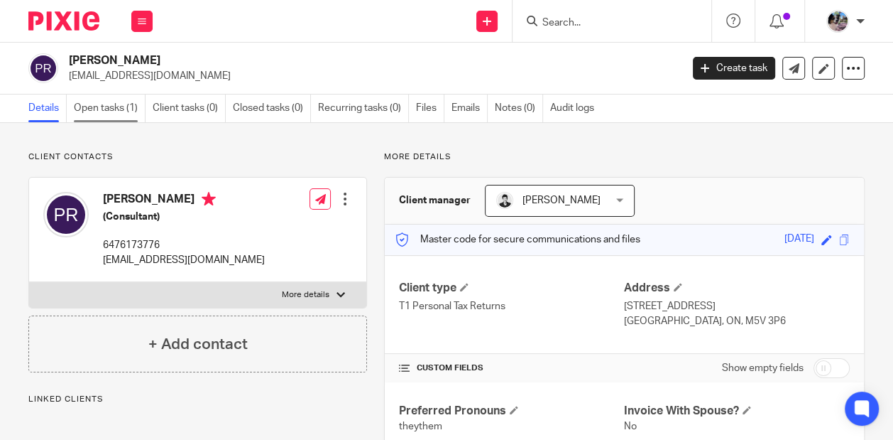
click at [106, 107] on link "Open tasks (1)" at bounding box center [110, 108] width 72 height 28
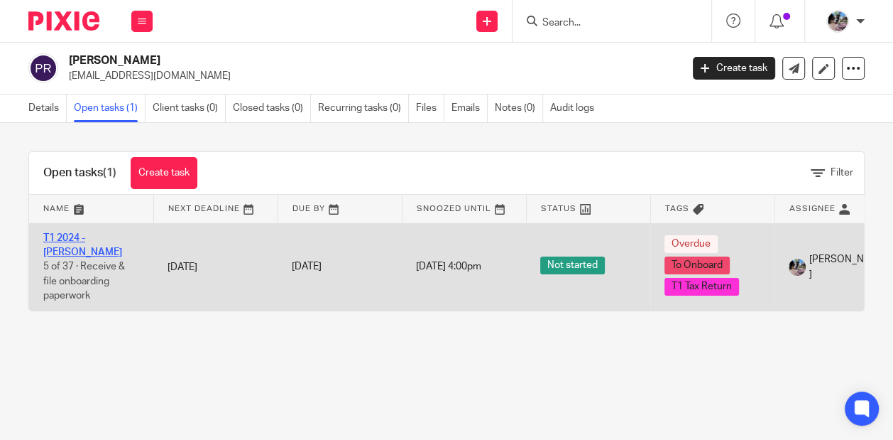
click at [104, 236] on link "T1 2024 - [PERSON_NAME]" at bounding box center [82, 245] width 79 height 24
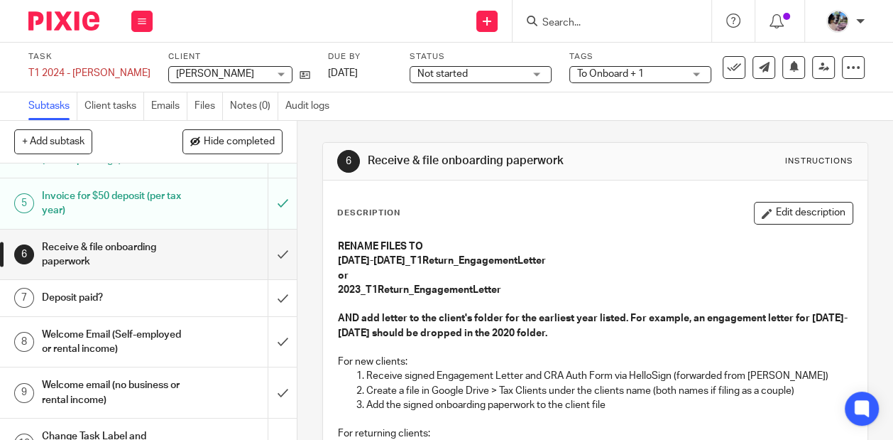
scroll to position [187, 0]
click at [280, 255] on input "submit" at bounding box center [148, 256] width 297 height 50
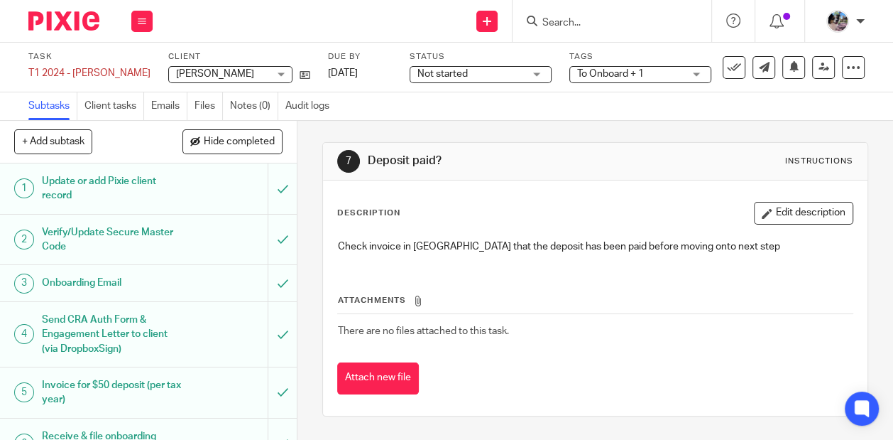
click at [606, 17] on input "Search" at bounding box center [605, 23] width 128 height 13
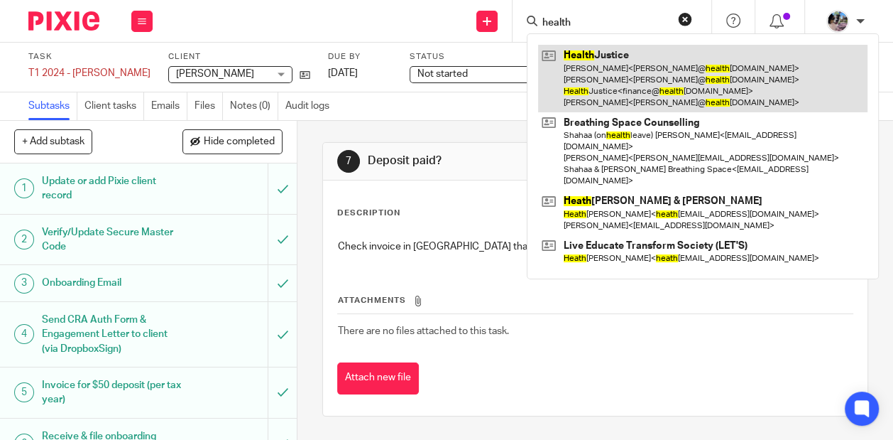
type input "health"
click at [621, 89] on link at bounding box center [703, 78] width 330 height 67
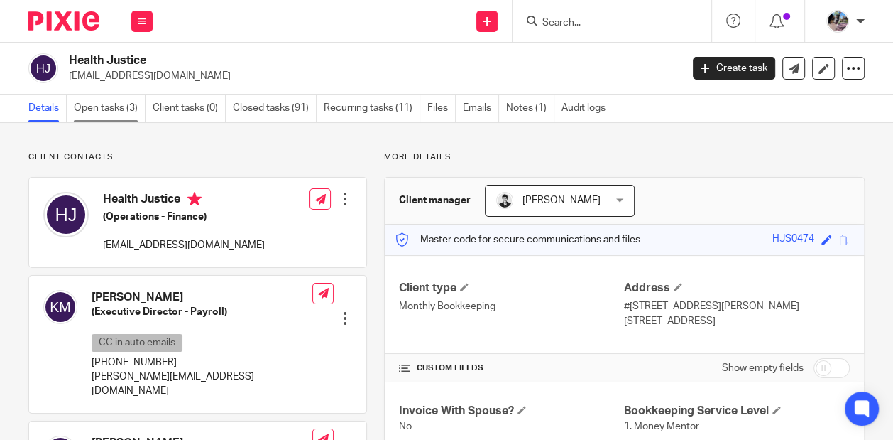
click at [110, 101] on link "Open tasks (3)" at bounding box center [110, 108] width 72 height 28
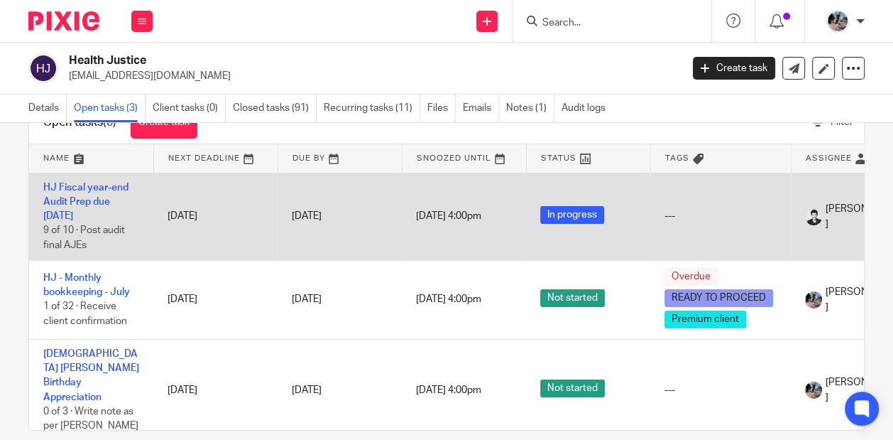
scroll to position [52, 0]
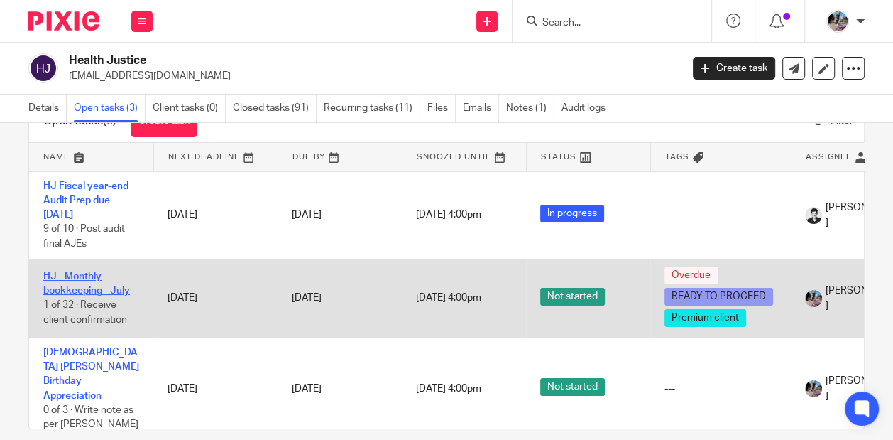
click at [82, 273] on link "HJ - Monthly bookkeeping - July" at bounding box center [86, 283] width 87 height 24
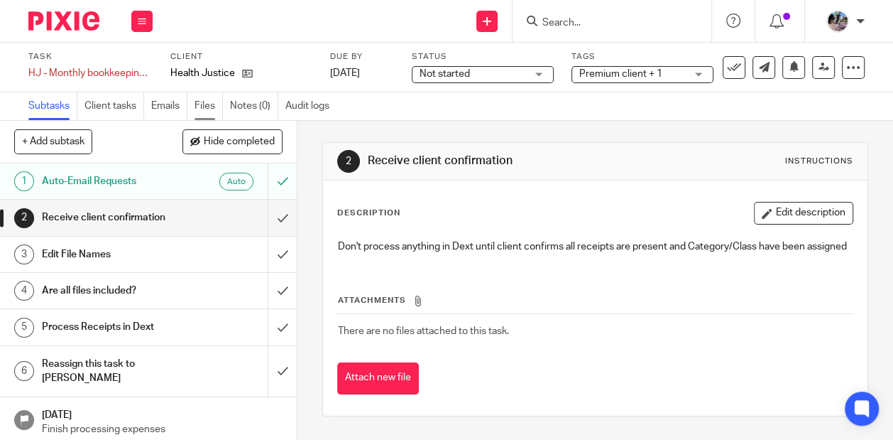
click at [201, 108] on link "Files" at bounding box center [209, 106] width 28 height 28
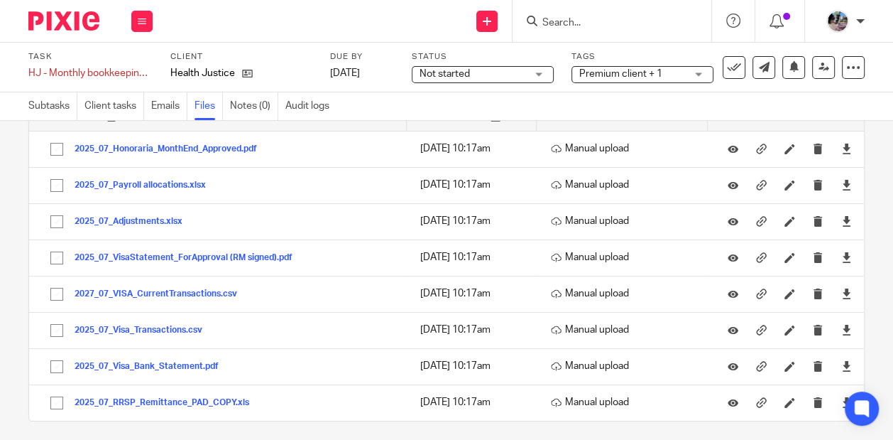
scroll to position [97, 0]
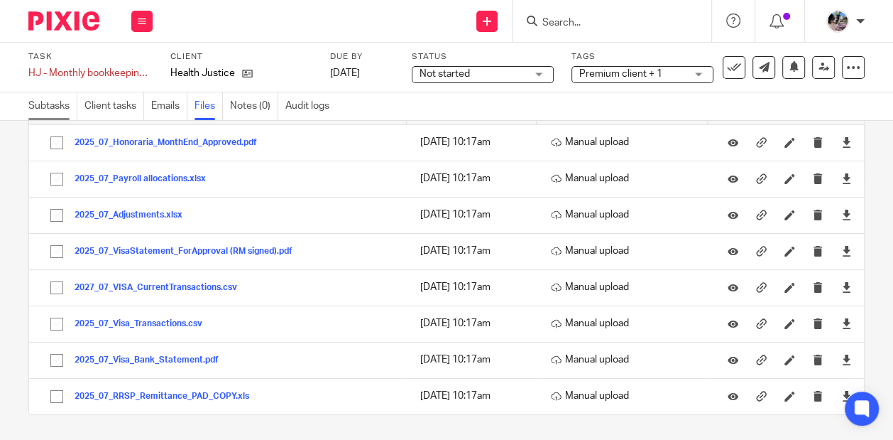
click at [46, 111] on link "Subtasks" at bounding box center [52, 106] width 49 height 28
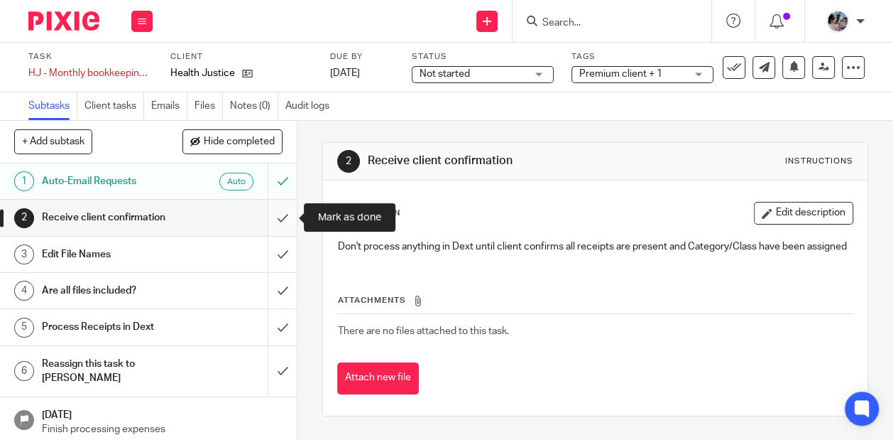
click at [283, 212] on input "submit" at bounding box center [148, 218] width 297 height 36
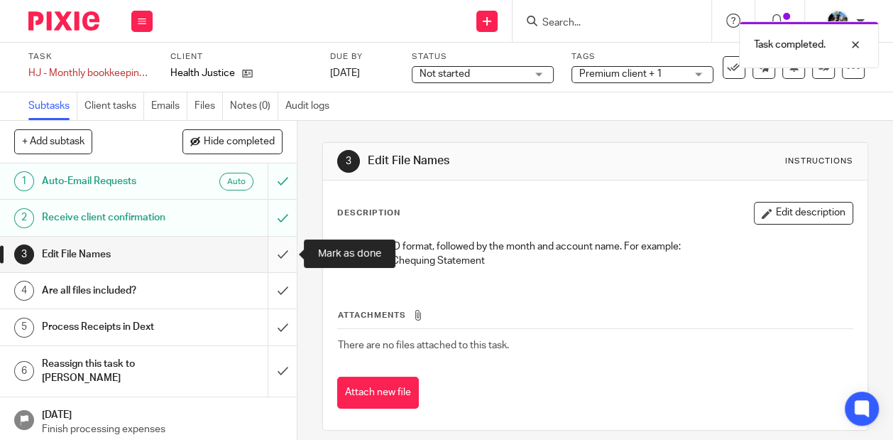
click at [285, 249] on input "submit" at bounding box center [148, 254] width 297 height 36
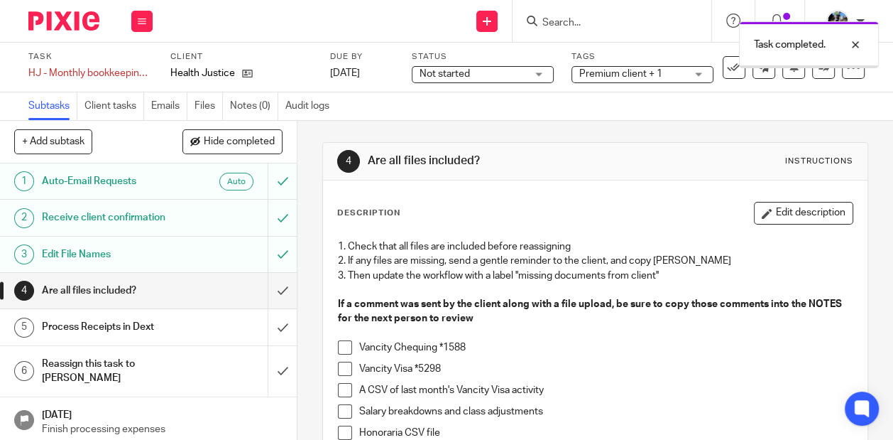
scroll to position [19, 0]
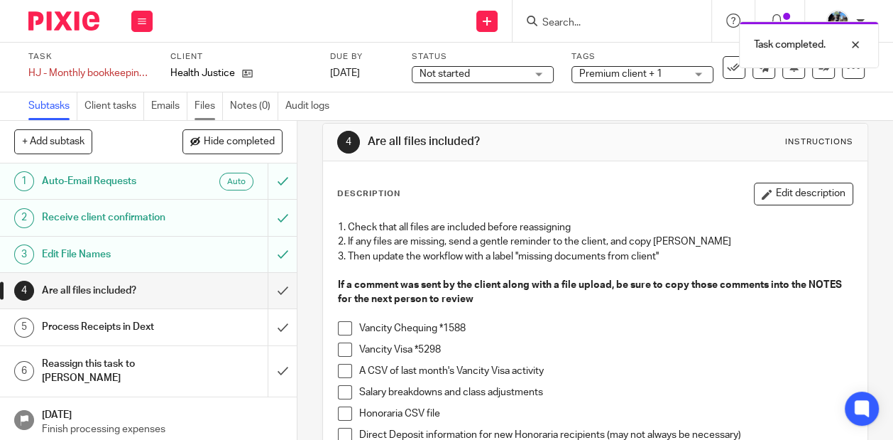
click at [205, 111] on link "Files" at bounding box center [209, 106] width 28 height 28
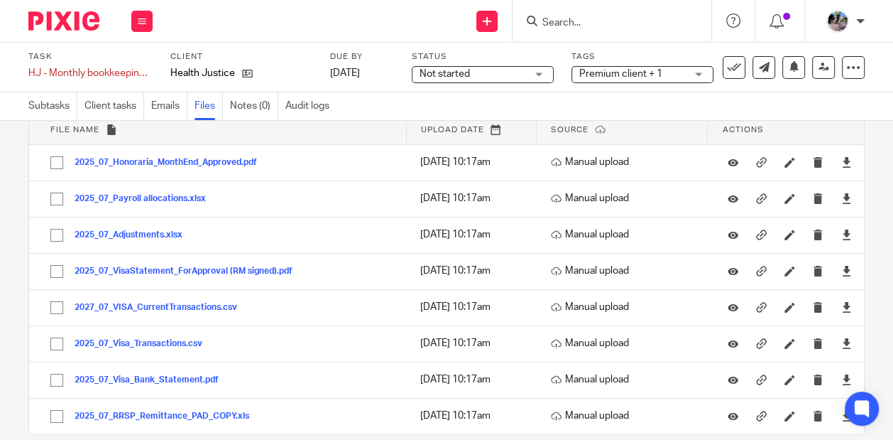
scroll to position [97, 0]
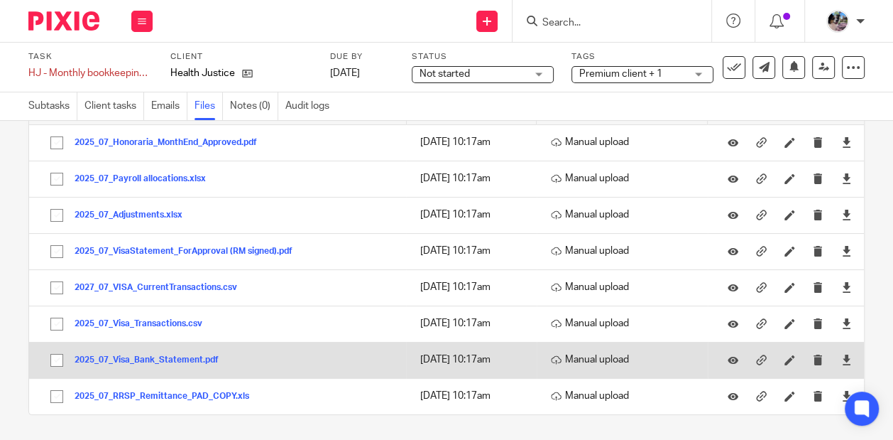
click at [152, 356] on button "2025_07_Visa_Bank_Statement.pdf" at bounding box center [152, 360] width 155 height 10
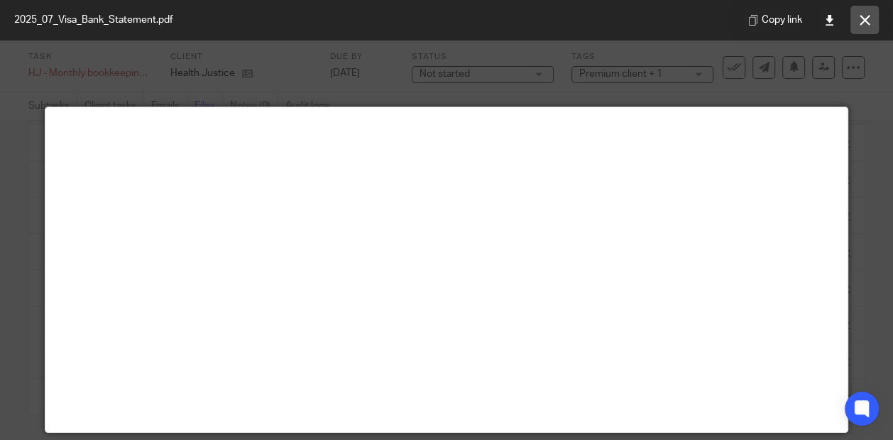
click at [866, 24] on icon at bounding box center [865, 20] width 11 height 11
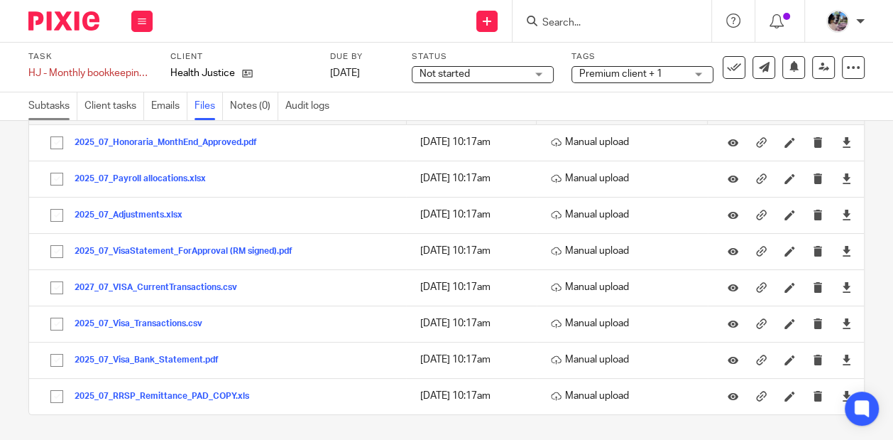
click at [59, 106] on link "Subtasks" at bounding box center [52, 106] width 49 height 28
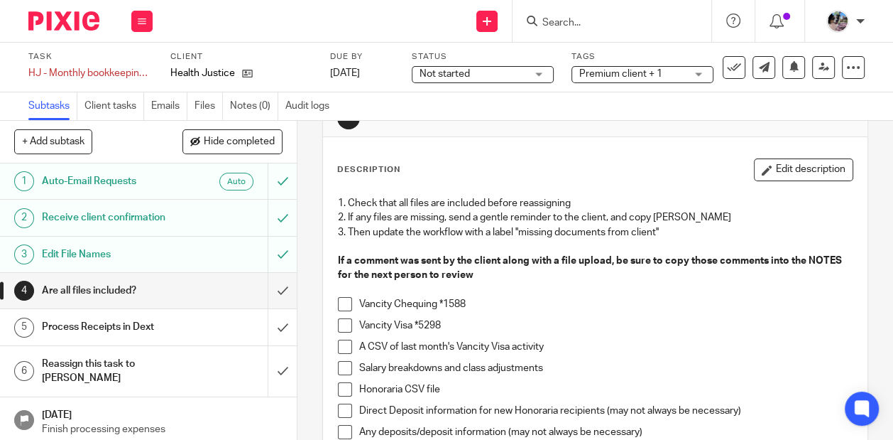
scroll to position [52, 0]
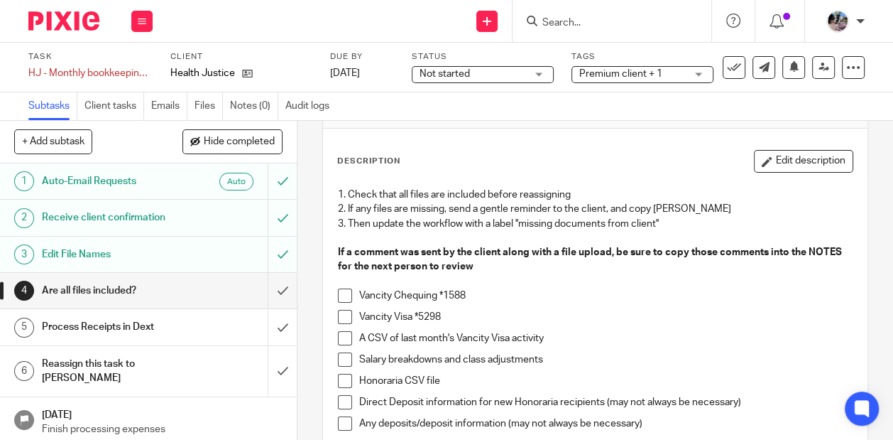
click at [349, 296] on span at bounding box center [345, 295] width 14 height 14
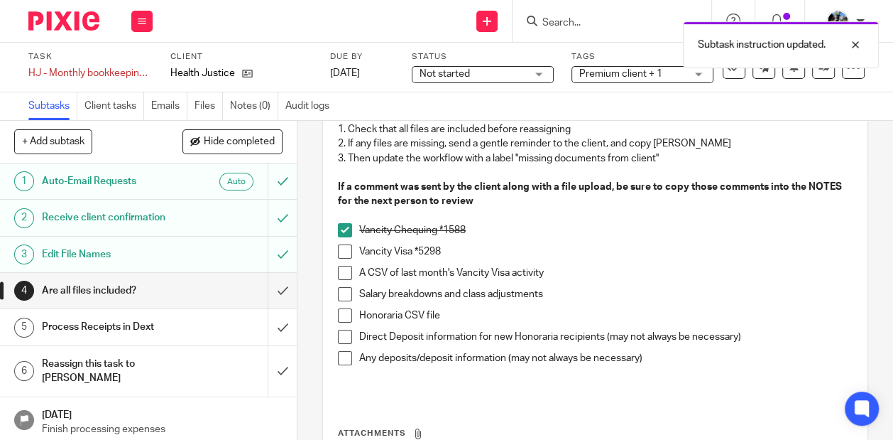
scroll to position [119, 0]
click at [207, 114] on link "Files" at bounding box center [209, 106] width 28 height 28
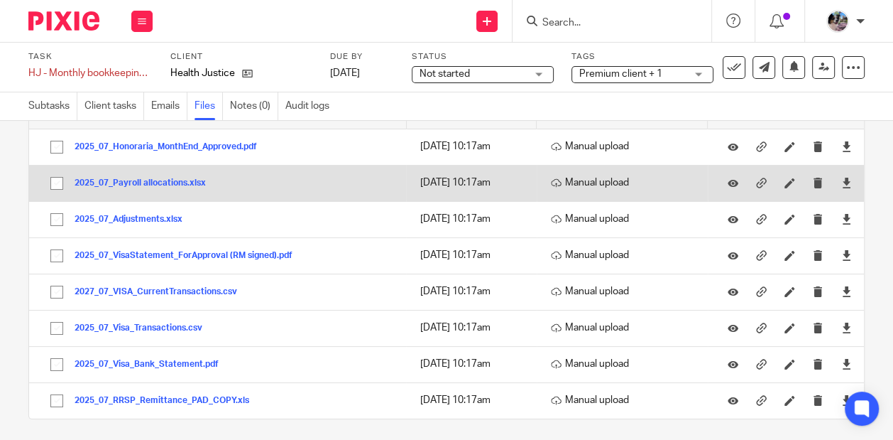
scroll to position [97, 0]
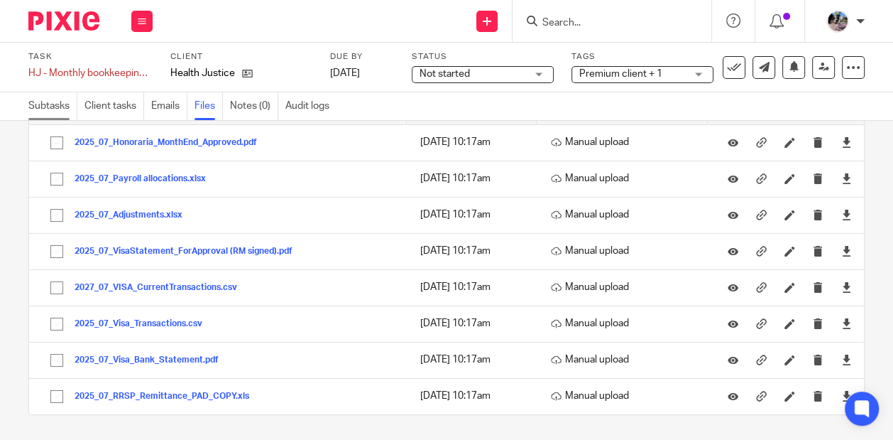
click at [60, 105] on link "Subtasks" at bounding box center [52, 106] width 49 height 28
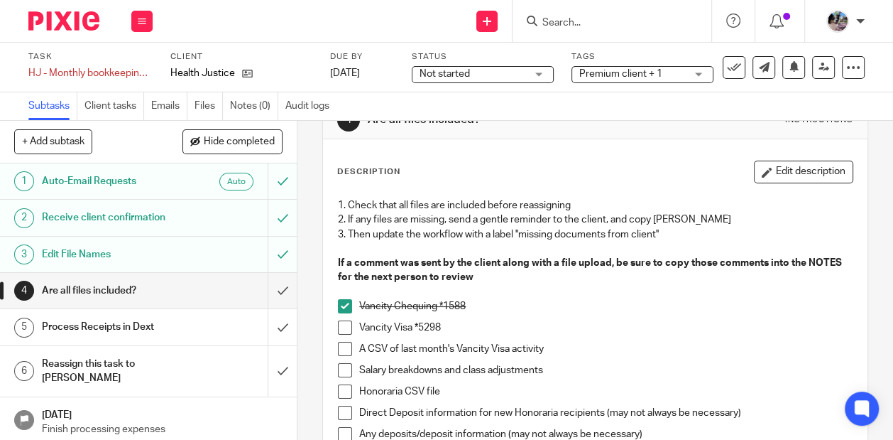
scroll to position [58, 0]
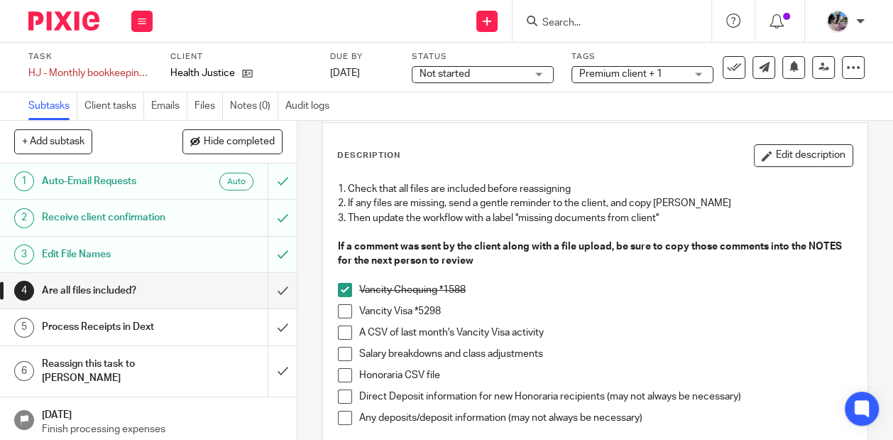
click at [346, 310] on span at bounding box center [345, 311] width 14 height 14
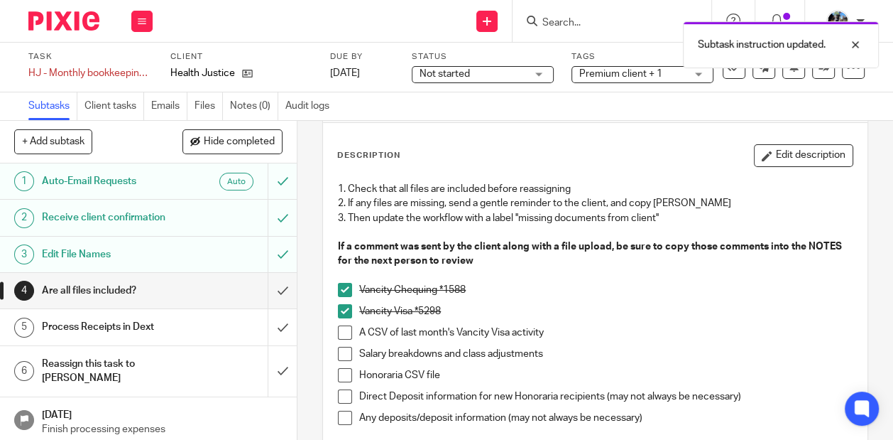
click at [347, 331] on span at bounding box center [345, 332] width 14 height 14
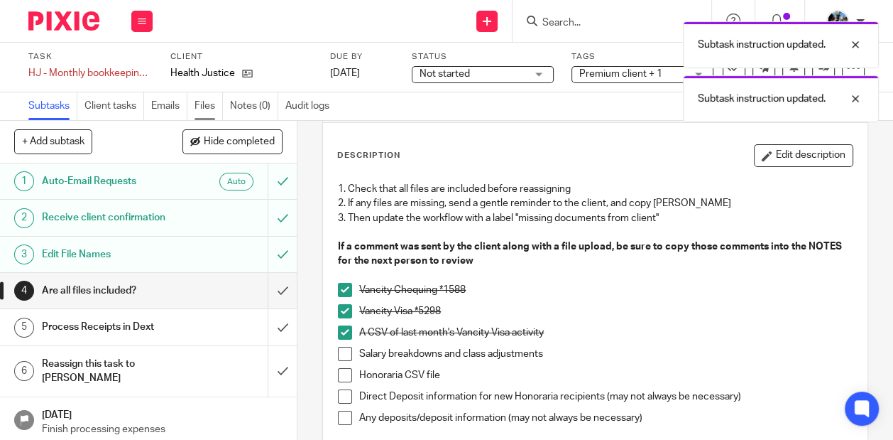
click at [200, 107] on link "Files" at bounding box center [209, 106] width 28 height 28
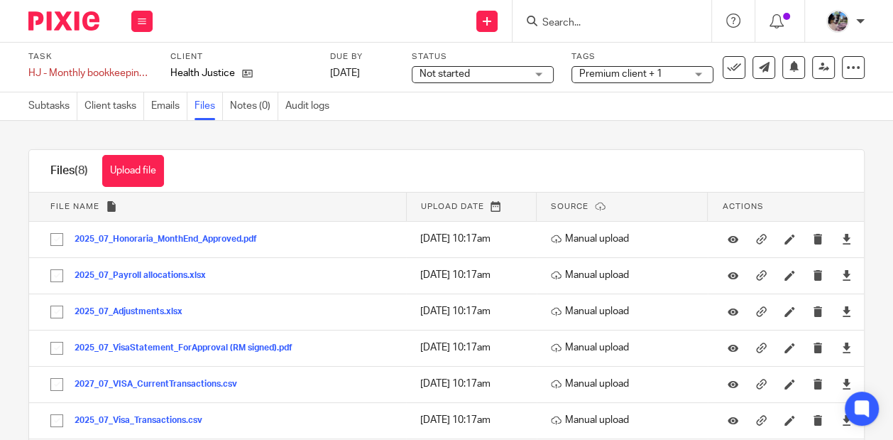
click at [45, 92] on div "Task HJ - Monthly bookkeeping - July Save HJ - Monthly bookkeeping - [DATE] Cli…" at bounding box center [446, 68] width 893 height 50
click at [47, 97] on link "Subtasks" at bounding box center [52, 106] width 49 height 28
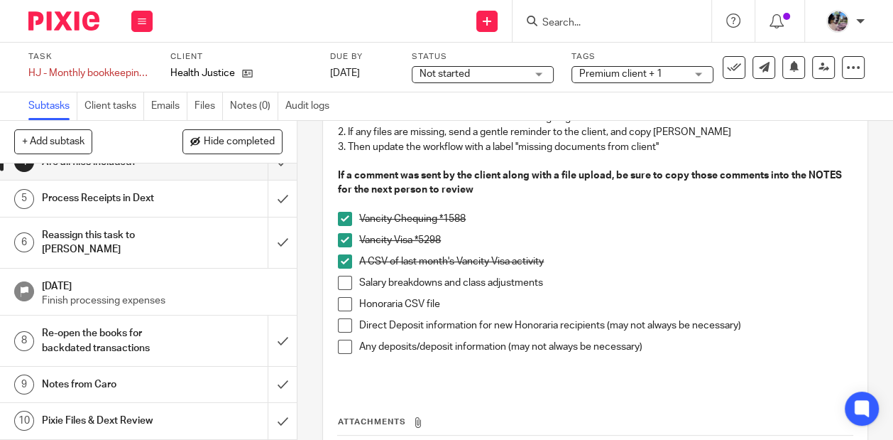
scroll to position [145, 0]
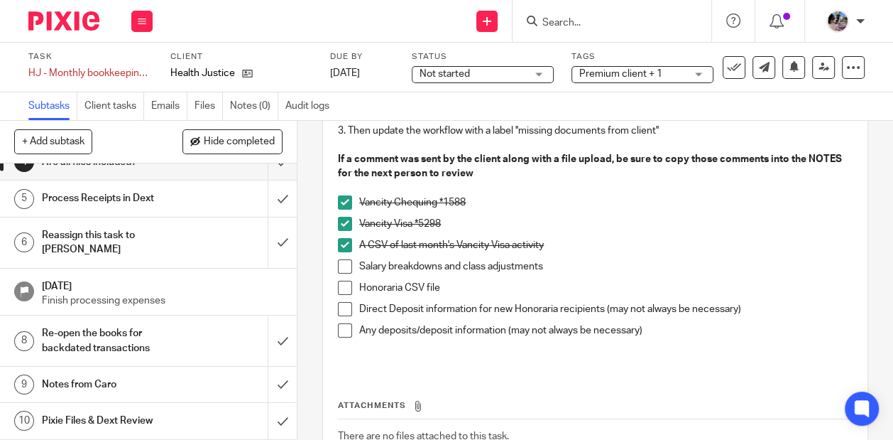
click at [347, 264] on span at bounding box center [345, 266] width 14 height 14
click at [347, 290] on span at bounding box center [345, 288] width 14 height 14
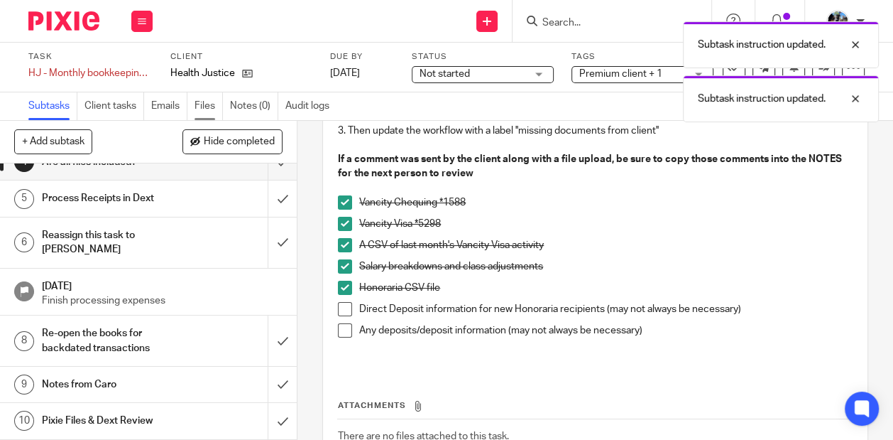
click at [199, 109] on link "Files" at bounding box center [209, 106] width 28 height 28
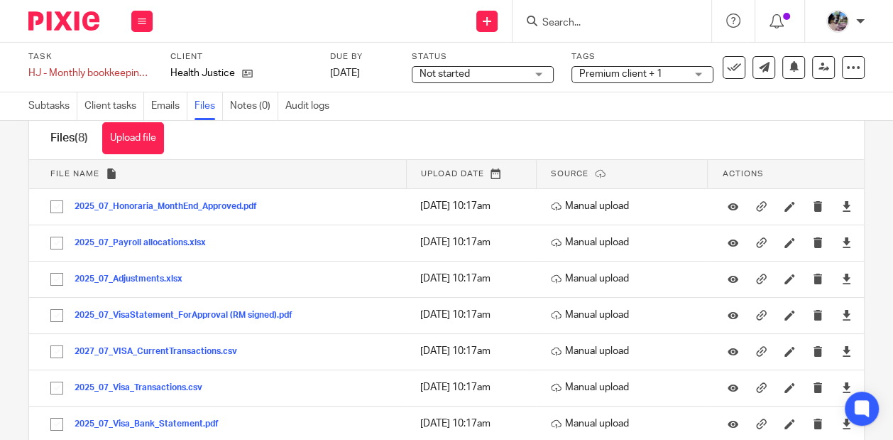
scroll to position [50, 0]
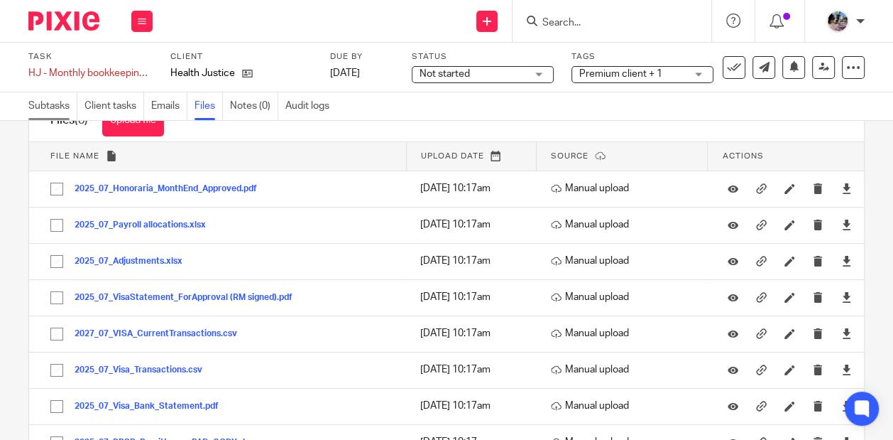
click at [56, 104] on link "Subtasks" at bounding box center [52, 106] width 49 height 28
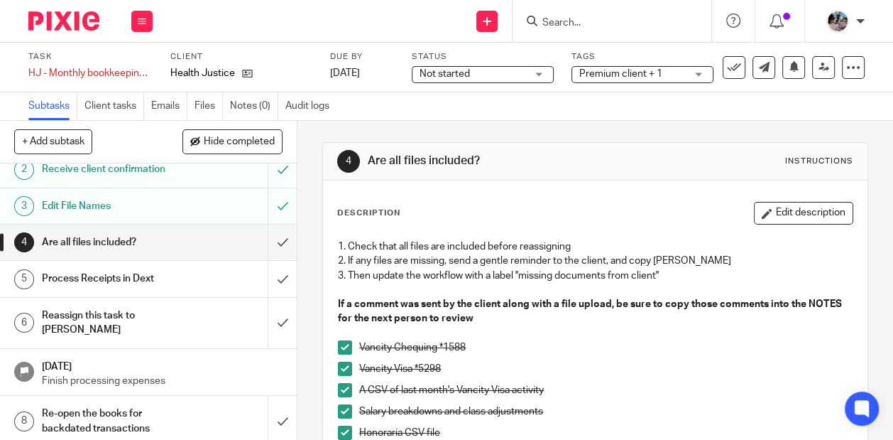
scroll to position [52, 0]
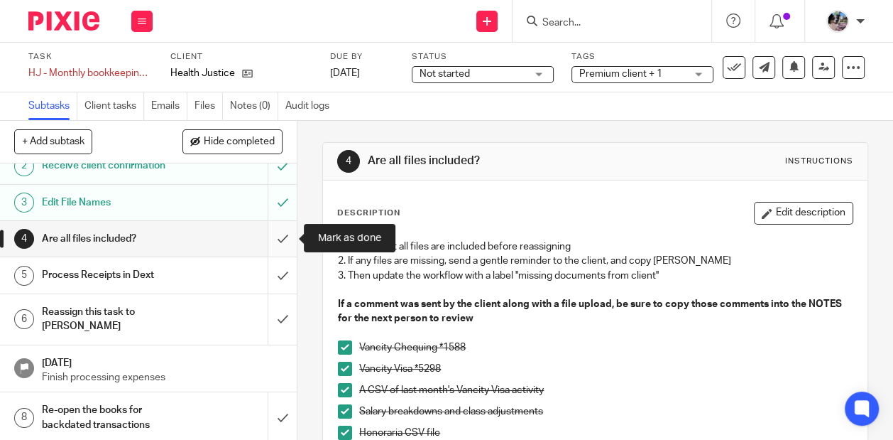
click at [278, 240] on input "submit" at bounding box center [148, 239] width 297 height 36
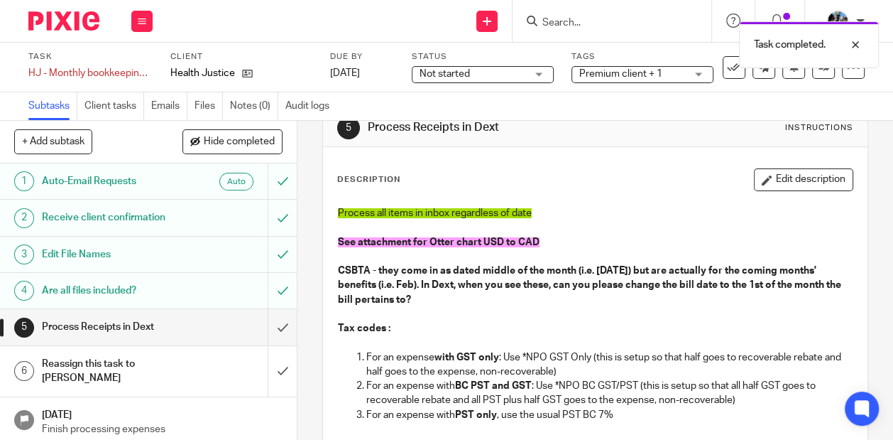
scroll to position [43, 0]
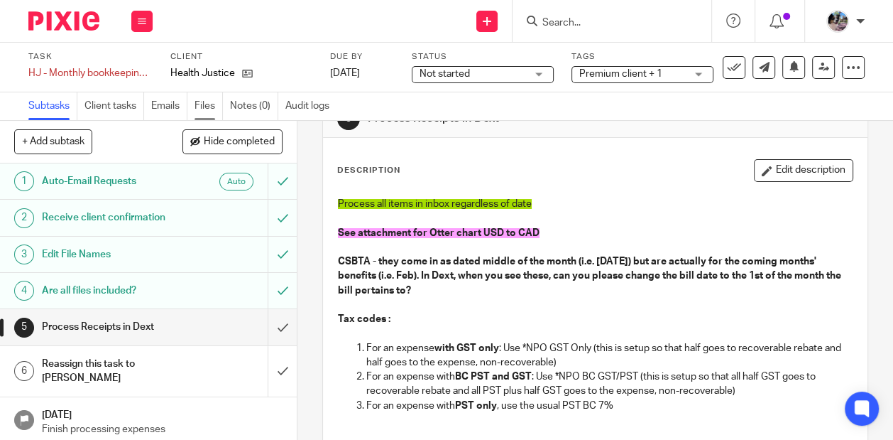
click at [195, 109] on link "Files" at bounding box center [209, 106] width 28 height 28
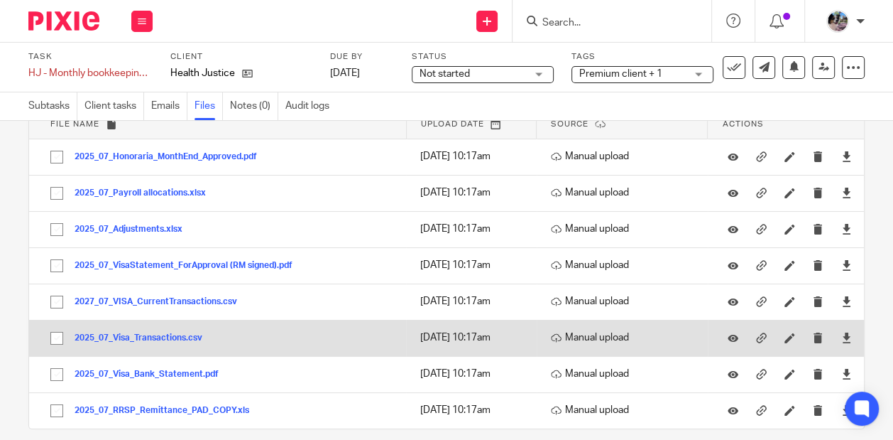
scroll to position [72, 0]
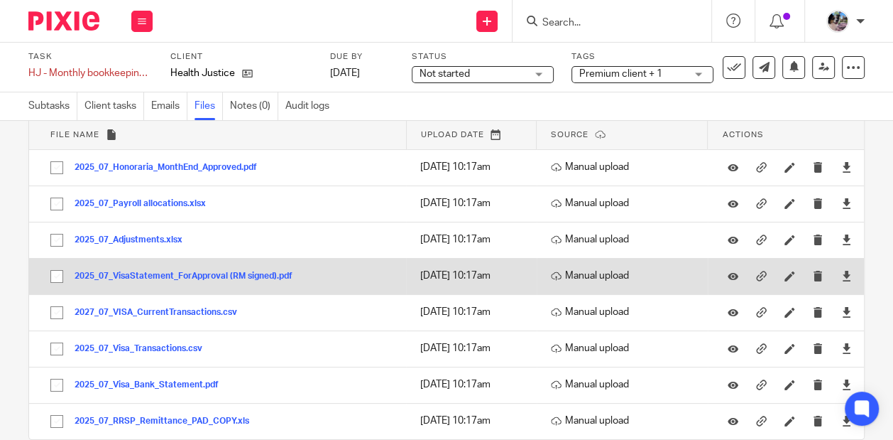
click at [175, 276] on button "2025_07_VisaStatement_ForApproval (RM signed).pdf" at bounding box center [189, 276] width 229 height 10
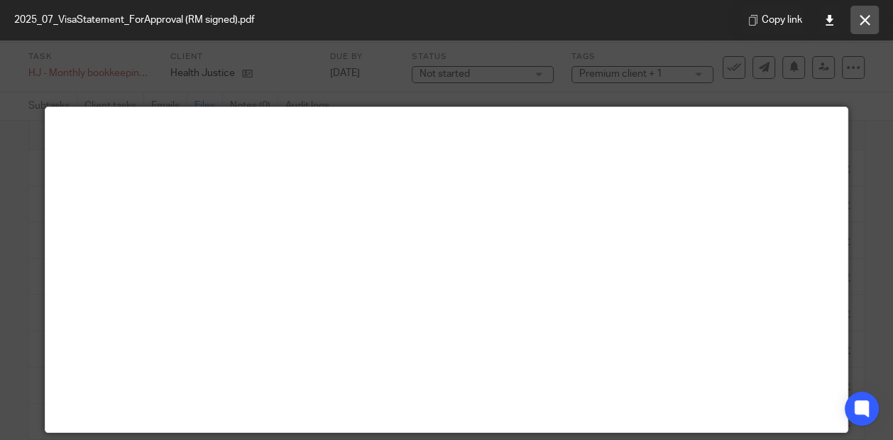
click at [858, 23] on button at bounding box center [865, 20] width 28 height 28
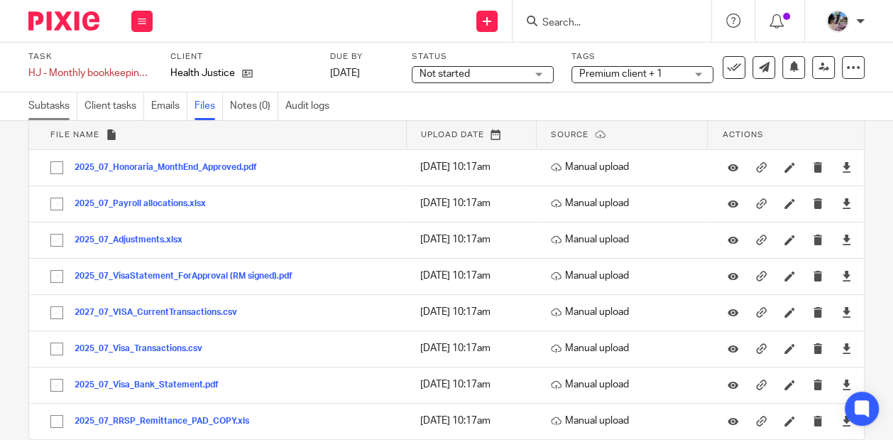
click at [44, 108] on link "Subtasks" at bounding box center [52, 106] width 49 height 28
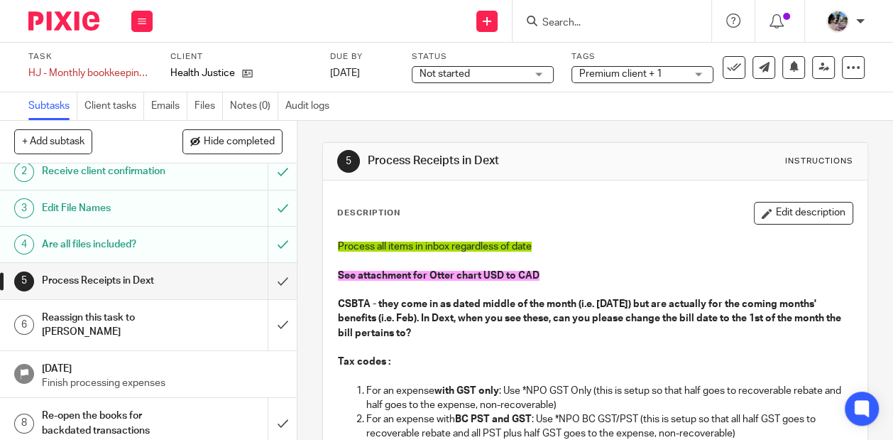
scroll to position [48, 0]
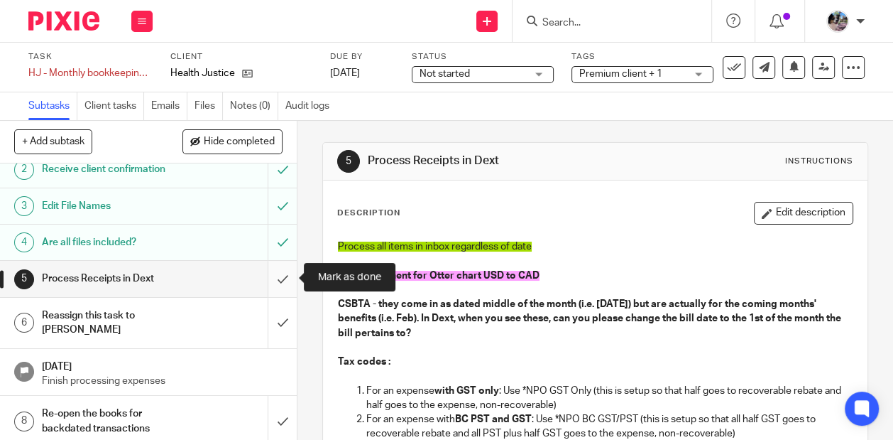
click at [276, 271] on input "submit" at bounding box center [148, 279] width 297 height 36
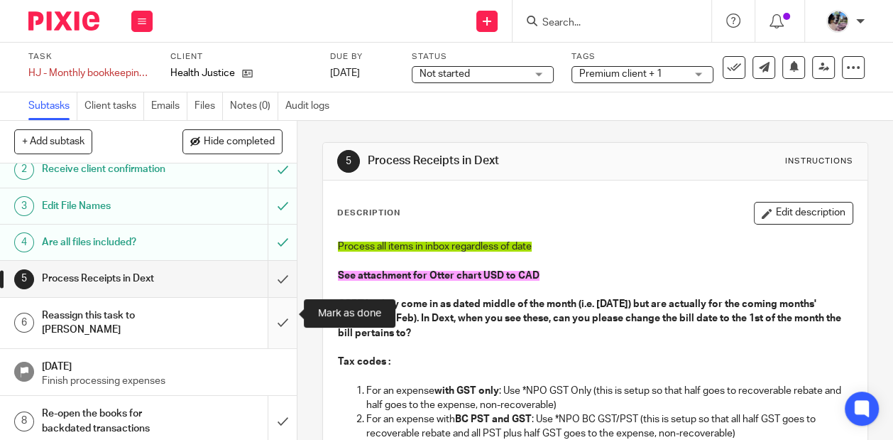
click at [276, 308] on input "submit" at bounding box center [148, 323] width 297 height 50
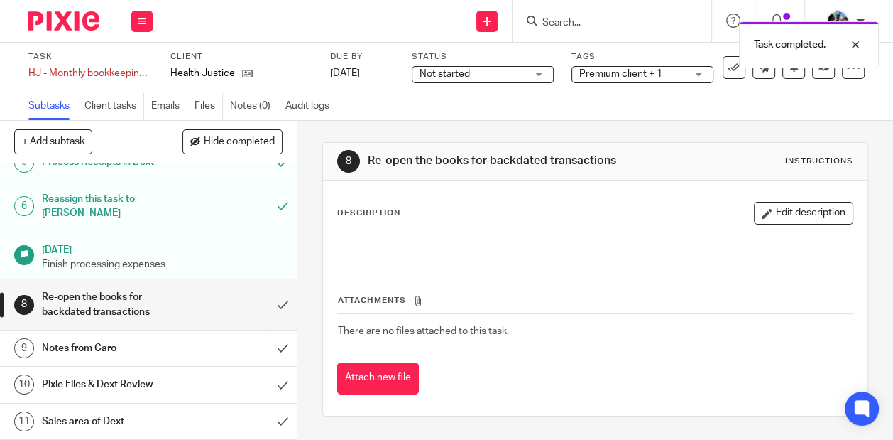
scroll to position [169, 0]
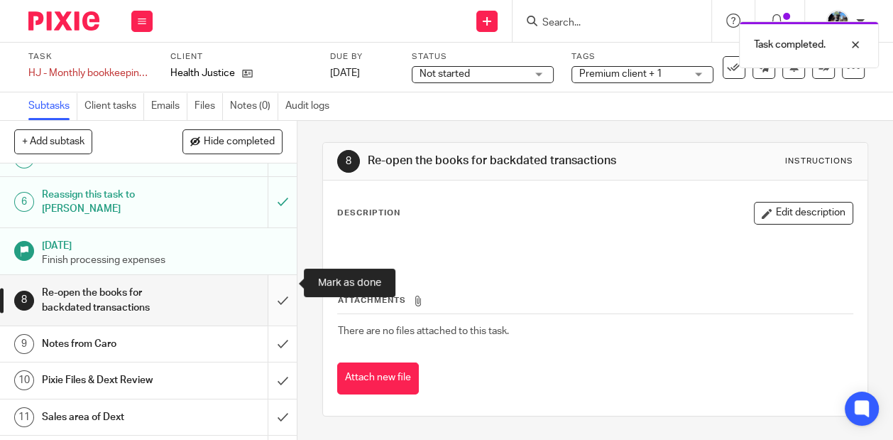
click at [276, 283] on input "submit" at bounding box center [148, 300] width 297 height 50
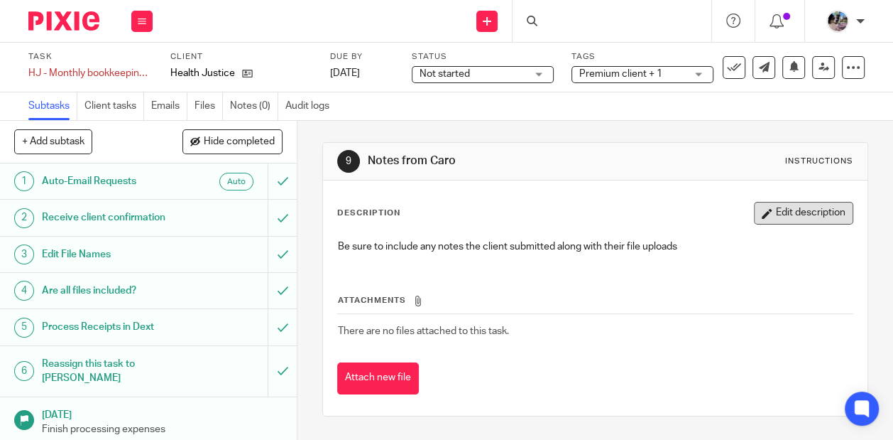
click at [768, 212] on icon "button" at bounding box center [767, 213] width 11 height 11
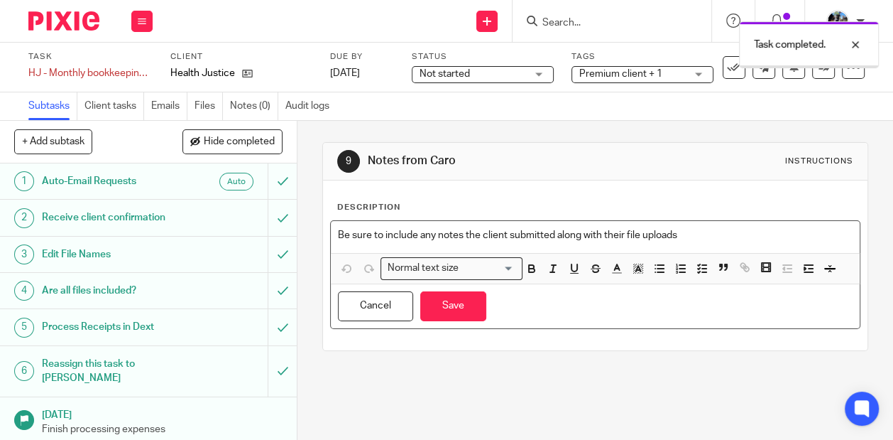
click at [546, 225] on div "Be sure to include any notes the client submitted along with their file uploads" at bounding box center [595, 237] width 529 height 32
click at [546, 239] on p "Be sure to include any notes the client submitted along with their file uploads" at bounding box center [595, 235] width 515 height 14
click at [546, 238] on p "Be sure to include any notes the client submitted along with their file uploads" at bounding box center [595, 235] width 515 height 14
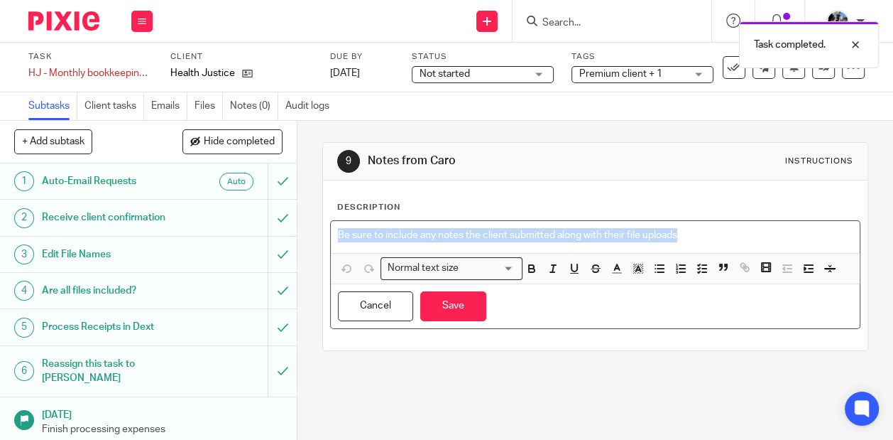
click at [546, 238] on p "Be sure to include any notes the client submitted along with their file uploads" at bounding box center [595, 235] width 515 height 14
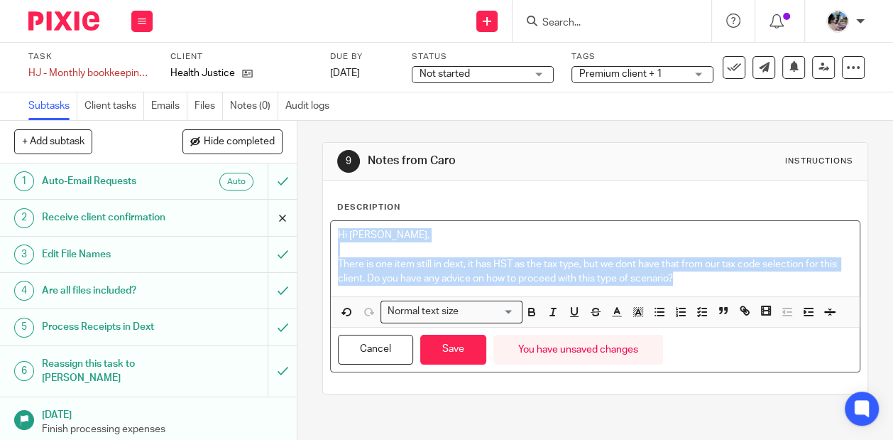
drag, startPoint x: 699, startPoint y: 280, endPoint x: 269, endPoint y: 232, distance: 433.0
click at [269, 232] on div "+ Add subtask Hide completed Cancel + Add 1 Auto-Email Requests Auto 2 Receive …" at bounding box center [446, 280] width 893 height 319
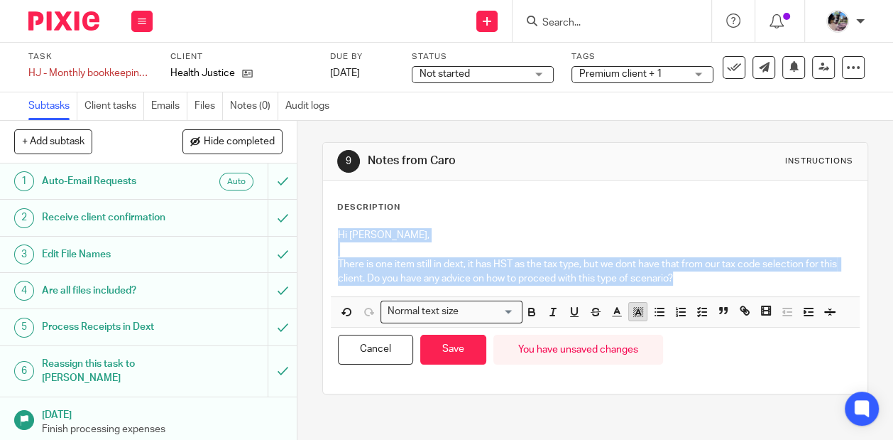
click at [635, 305] on icon "button" at bounding box center [638, 311] width 13 height 13
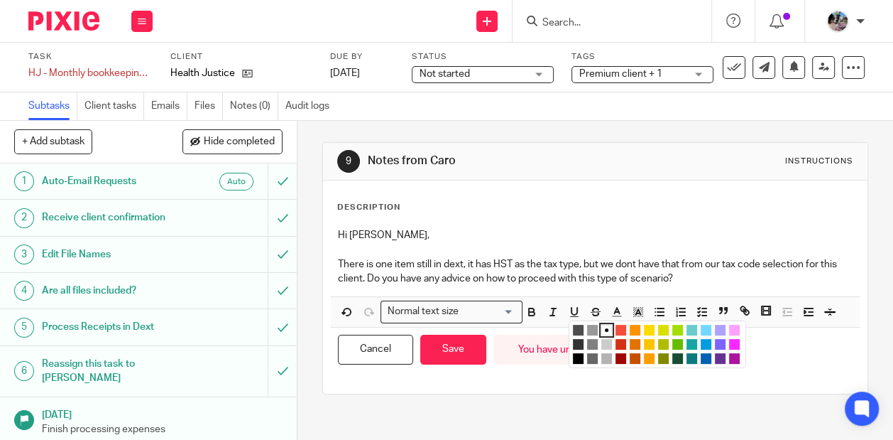
click at [704, 330] on li "color:#73D8FF" at bounding box center [706, 330] width 11 height 11
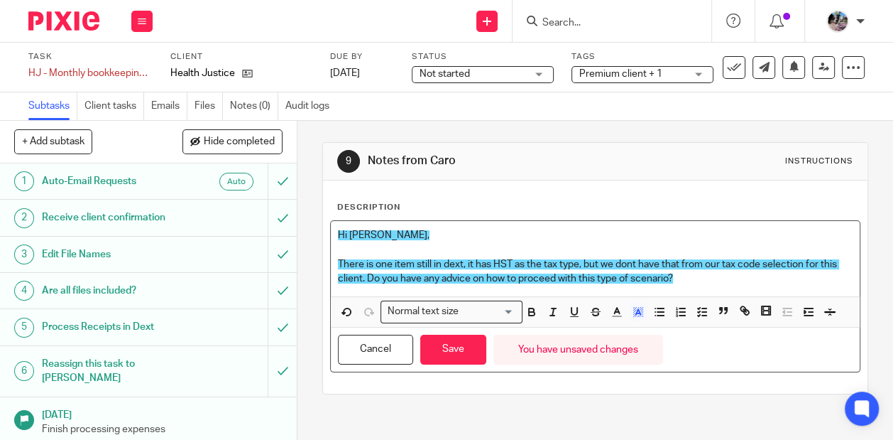
click at [505, 251] on p at bounding box center [595, 249] width 515 height 14
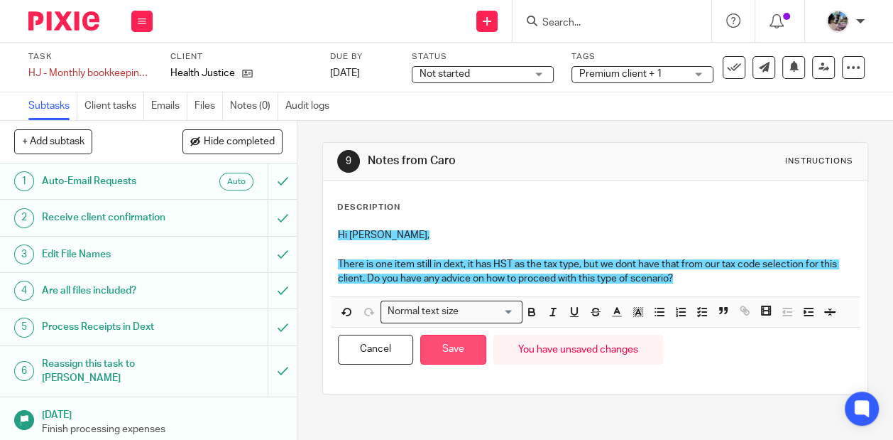
click at [456, 347] on button "Save" at bounding box center [453, 349] width 66 height 31
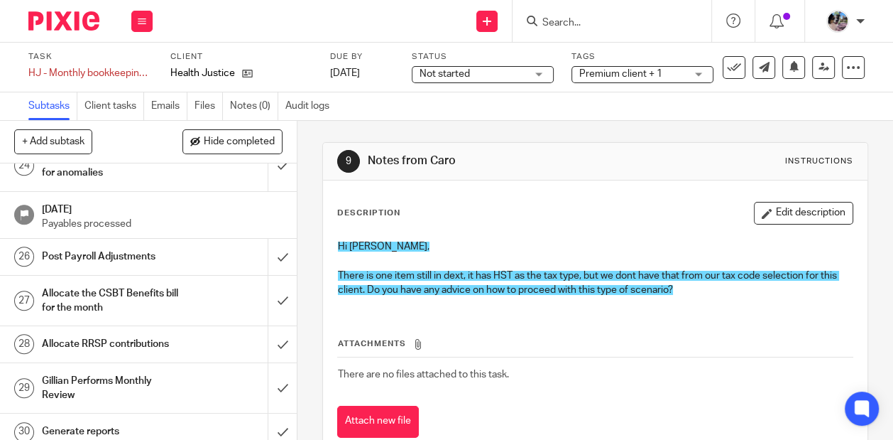
scroll to position [1015, 0]
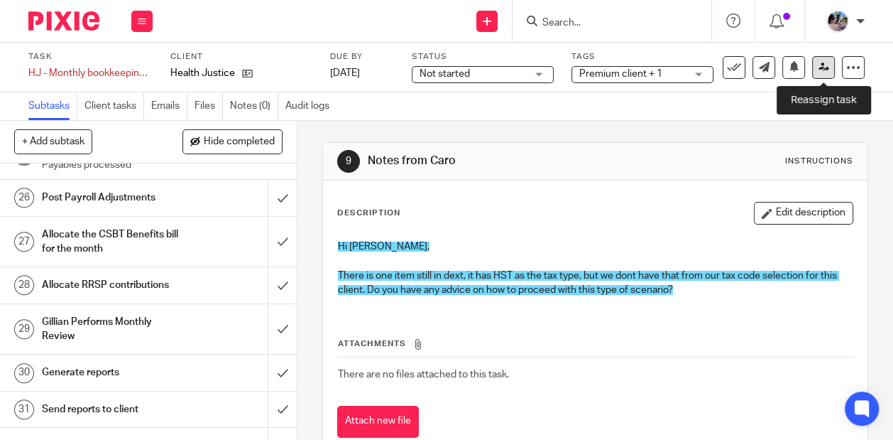
click at [827, 64] on icon at bounding box center [824, 67] width 11 height 11
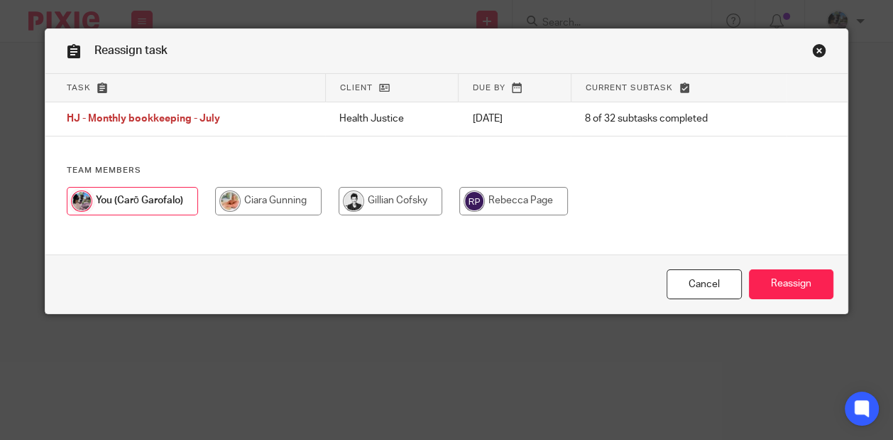
click at [281, 209] on input "radio" at bounding box center [268, 201] width 107 height 28
radio input "true"
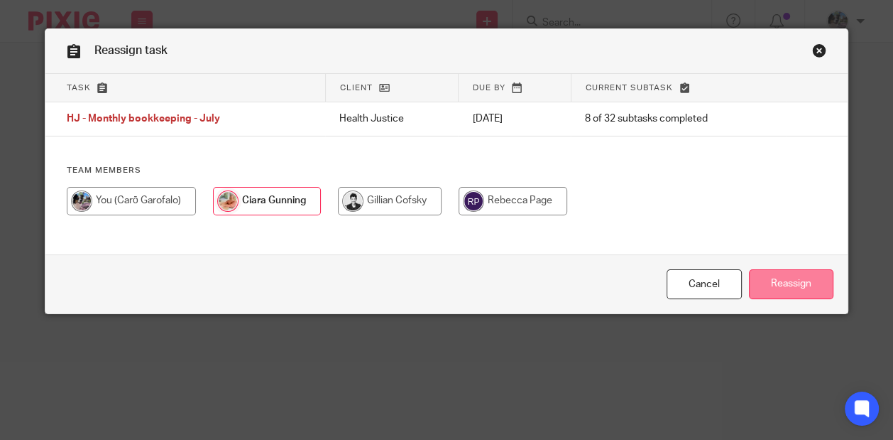
click at [780, 283] on input "Reassign" at bounding box center [791, 284] width 85 height 31
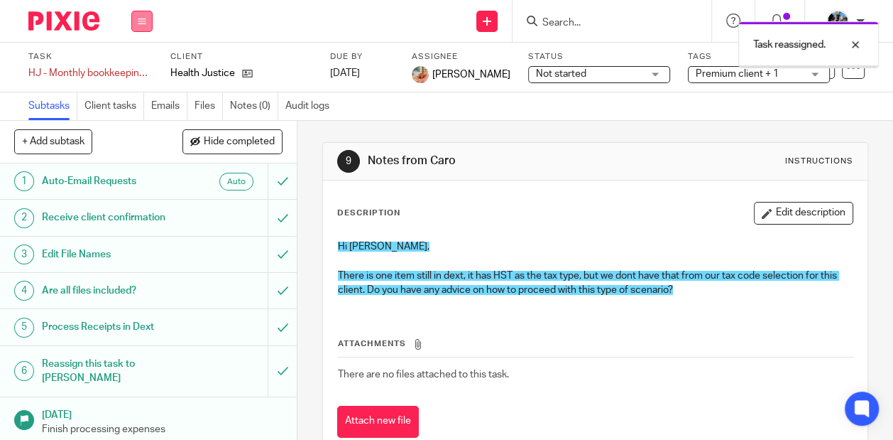
click at [132, 30] on button at bounding box center [141, 21] width 21 height 21
click at [127, 62] on link "Work" at bounding box center [135, 66] width 25 height 10
